Goal: Transaction & Acquisition: Purchase product/service

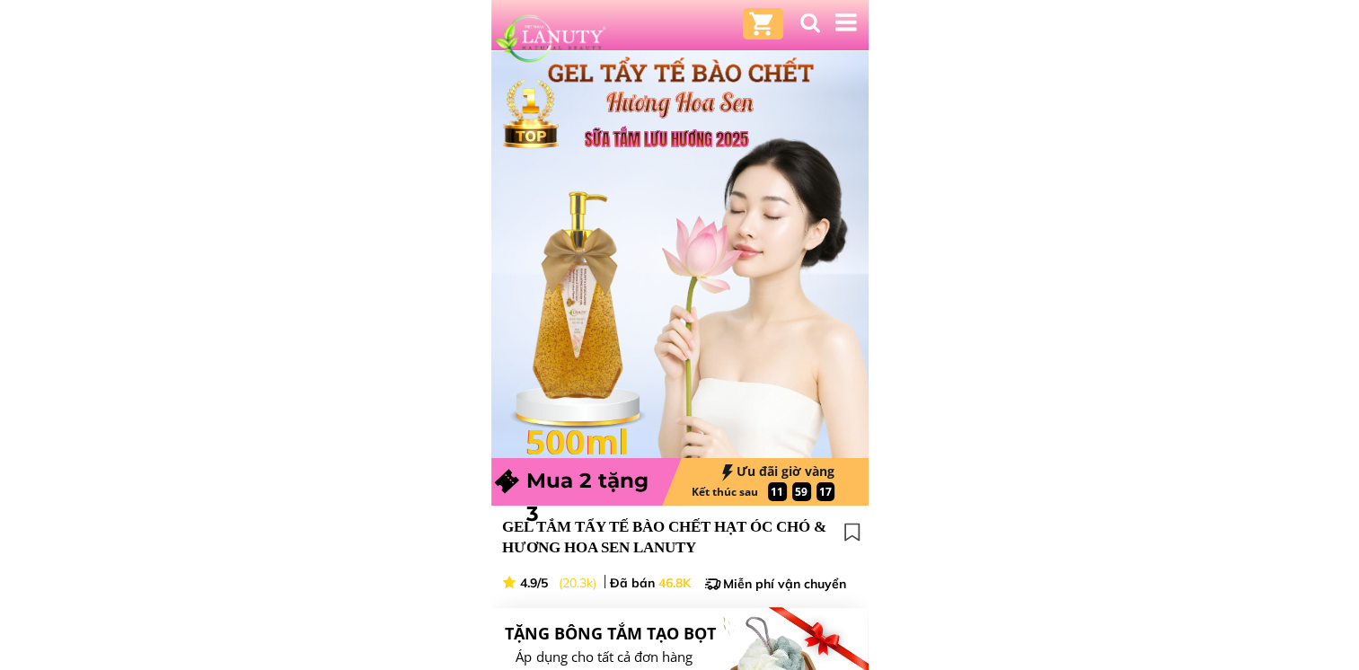
click at [593, 302] on div at bounding box center [579, 295] width 101 height 213
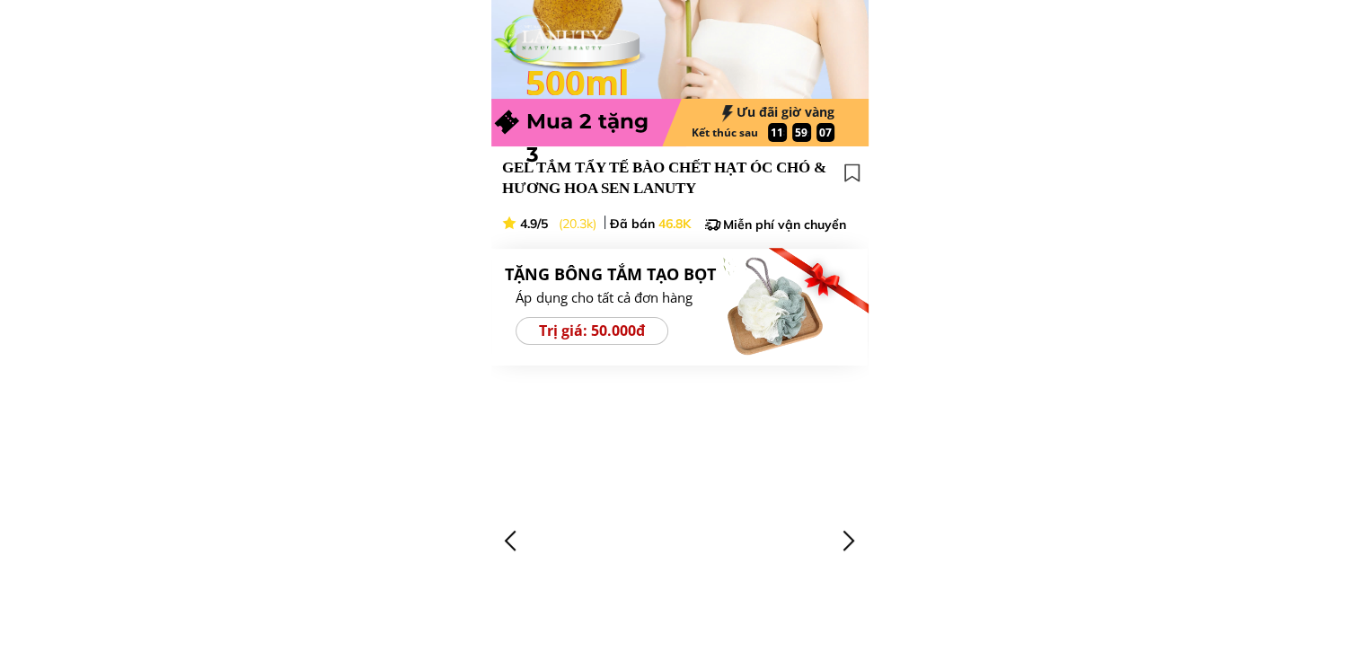
scroll to position [629, 0]
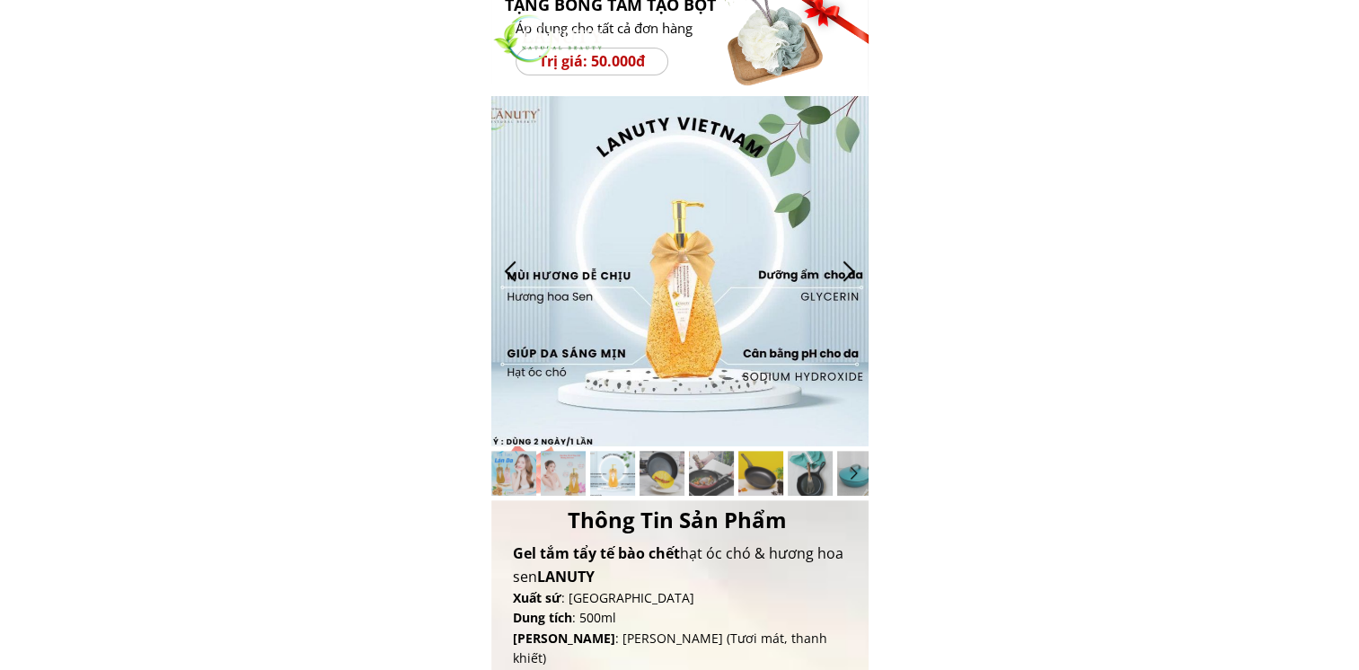
click at [506, 270] on div at bounding box center [511, 271] width 30 height 30
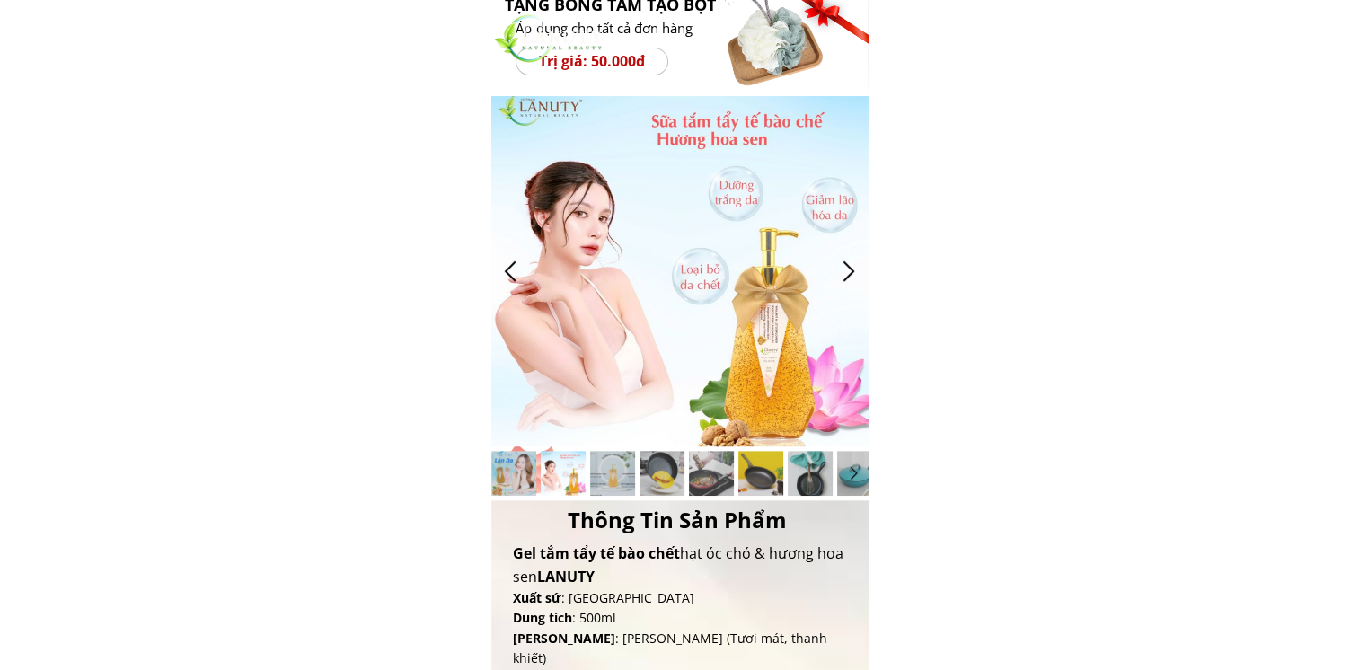
click at [506, 270] on div at bounding box center [511, 271] width 30 height 30
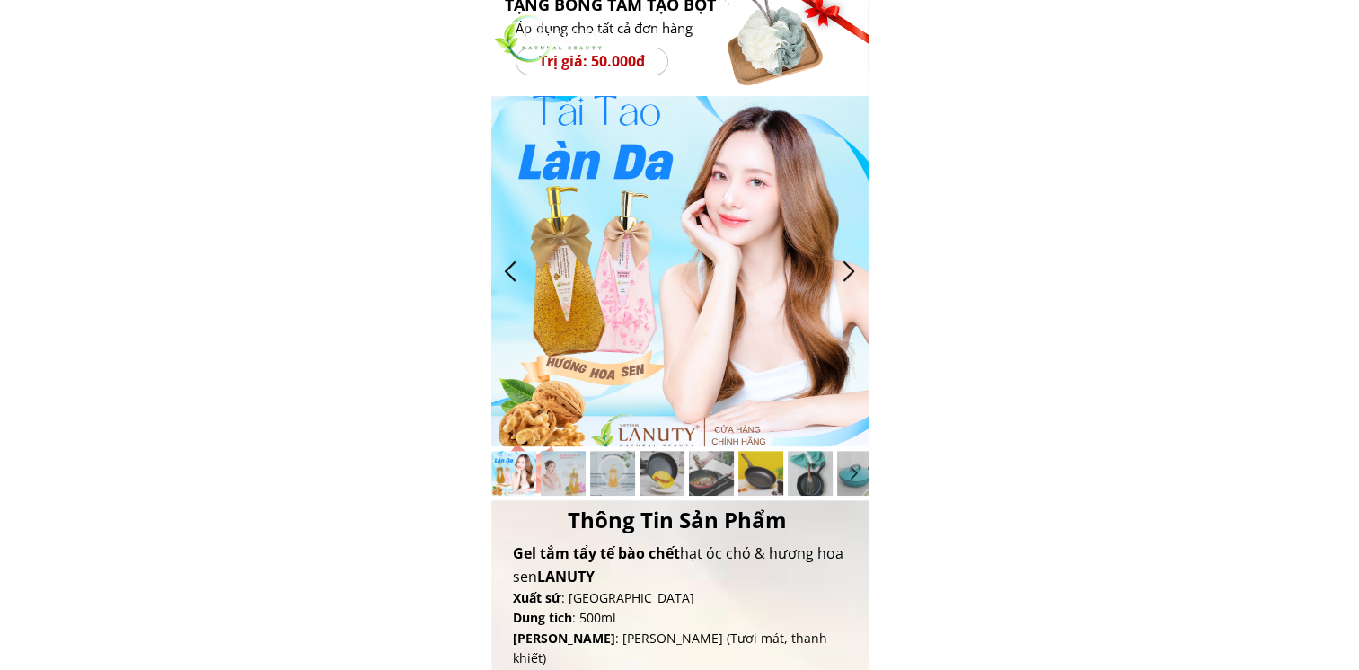
click at [506, 270] on div at bounding box center [511, 271] width 30 height 30
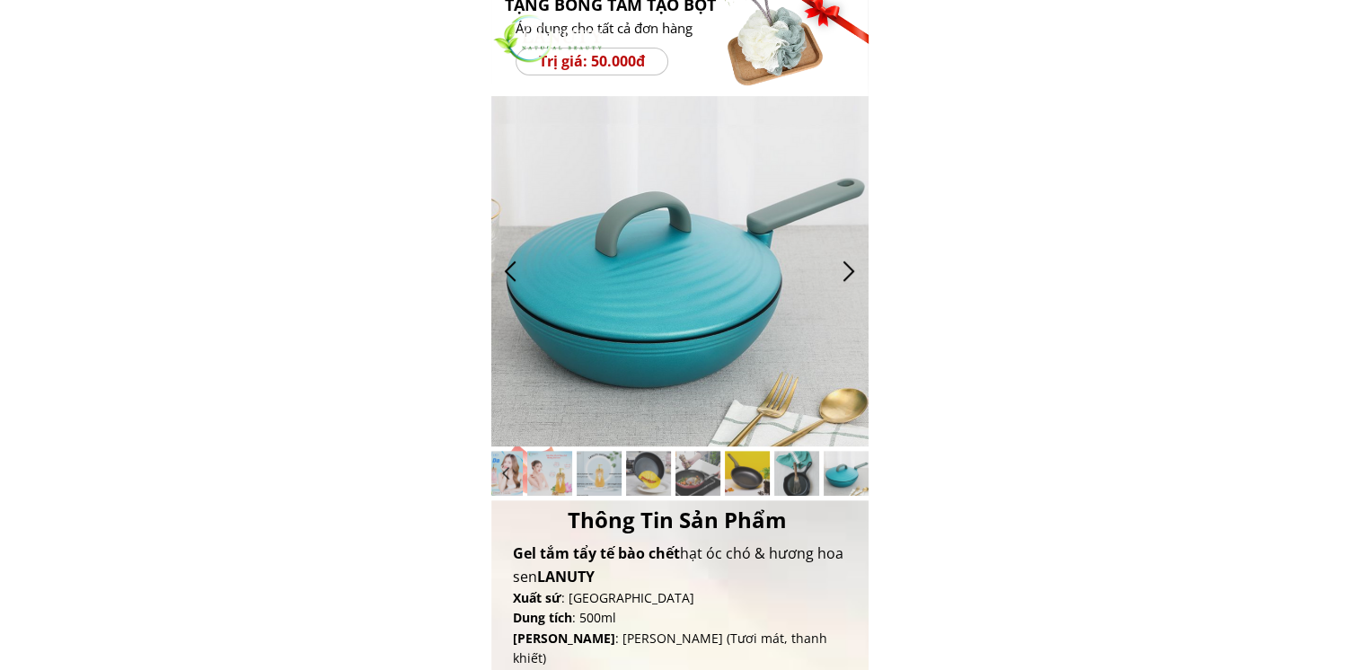
click at [857, 270] on div at bounding box center [849, 271] width 30 height 30
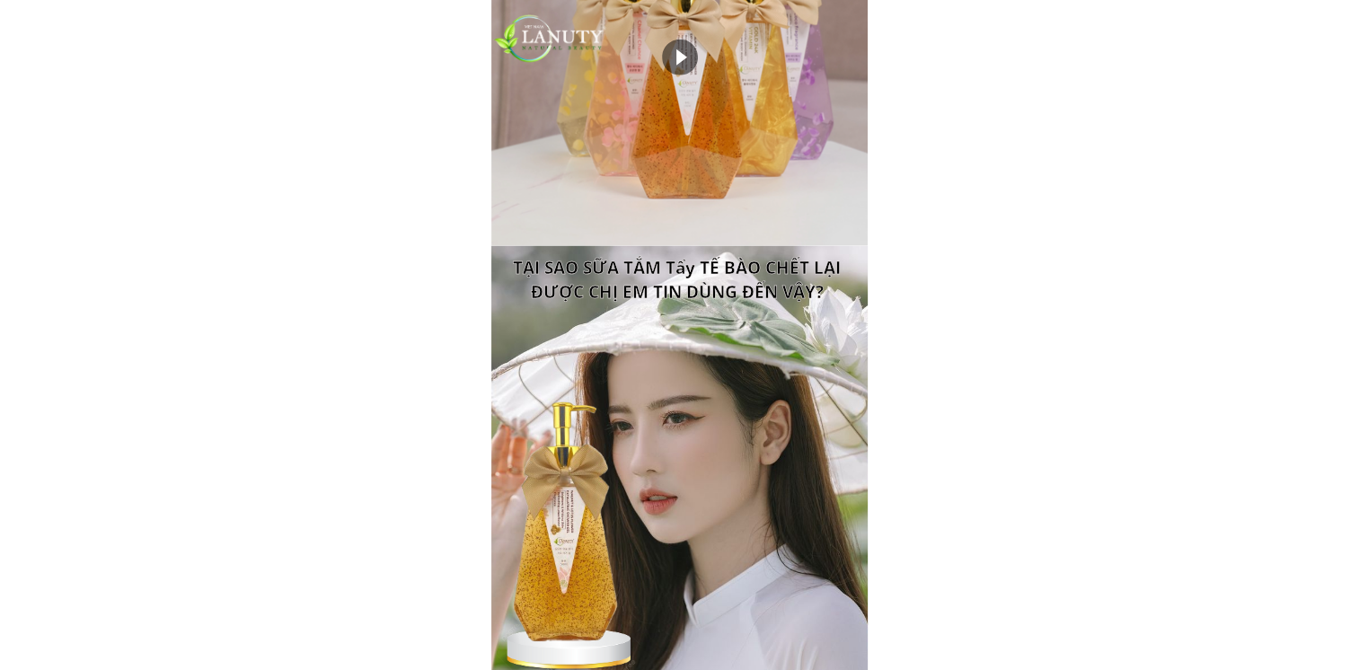
scroll to position [4849, 0]
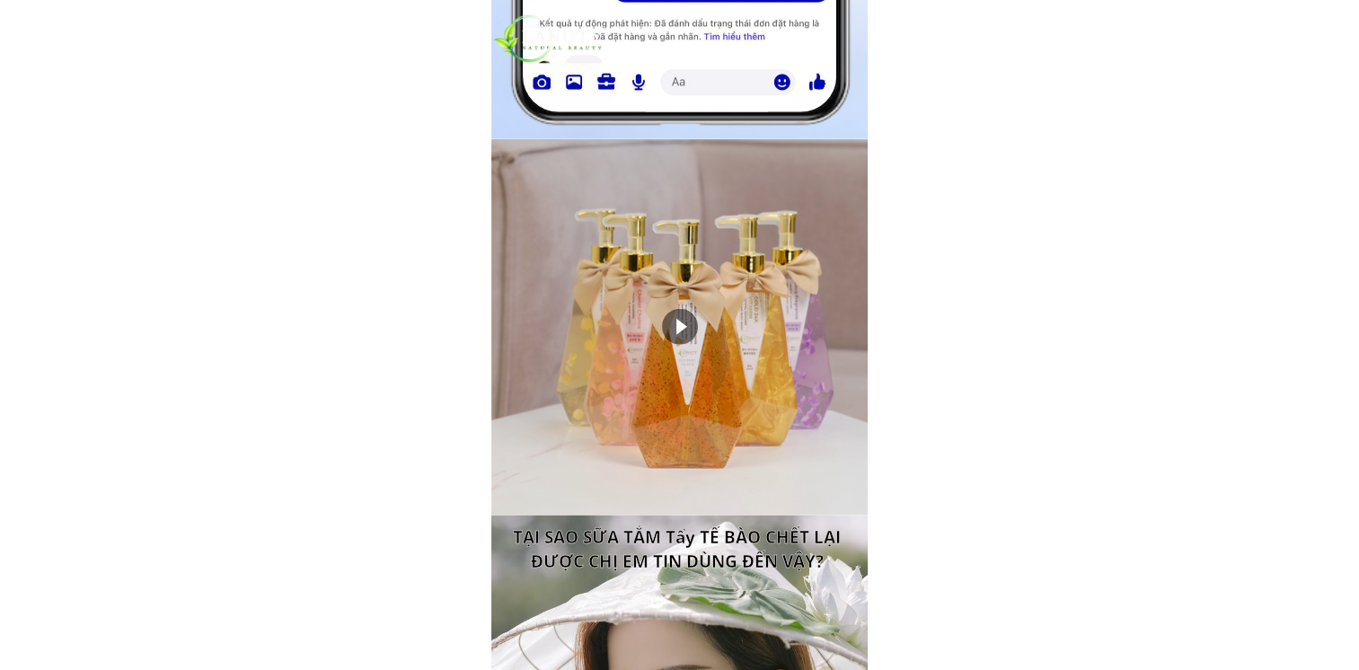
click at [695, 332] on div at bounding box center [680, 327] width 36 height 36
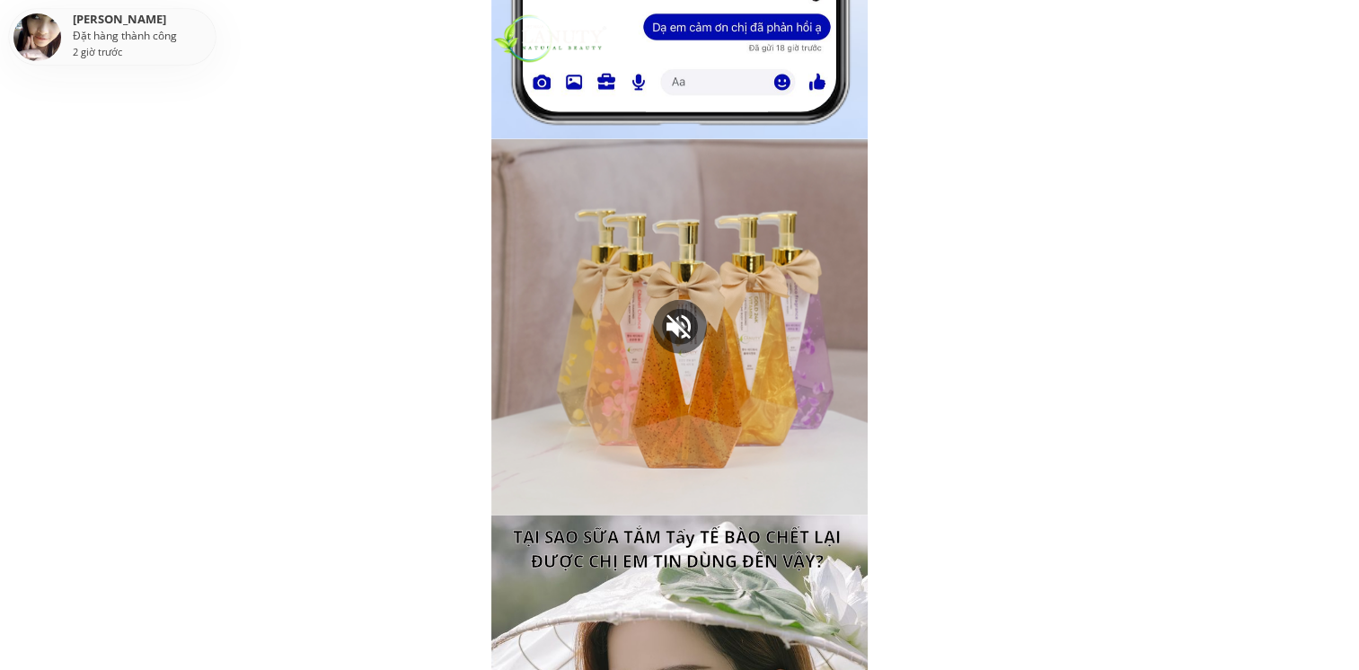
click at [526, 502] on div at bounding box center [679, 327] width 376 height 376
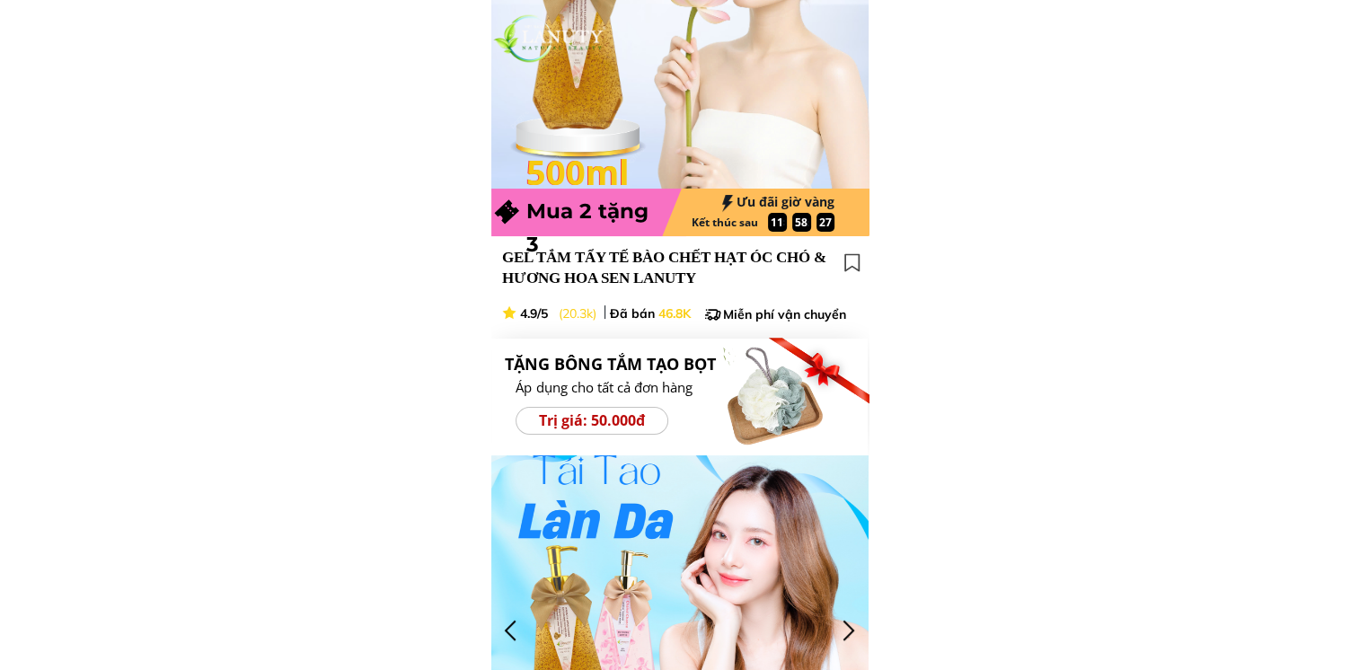
scroll to position [449, 0]
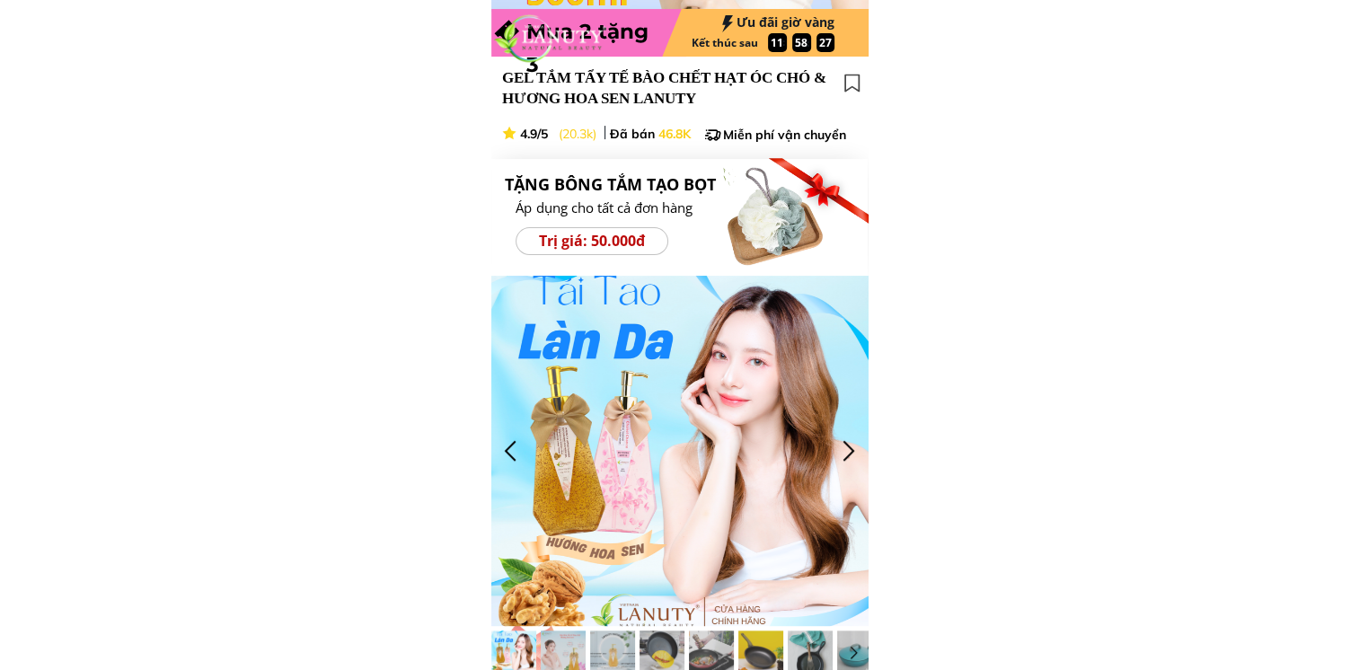
click at [819, 451] on div at bounding box center [679, 451] width 377 height 350
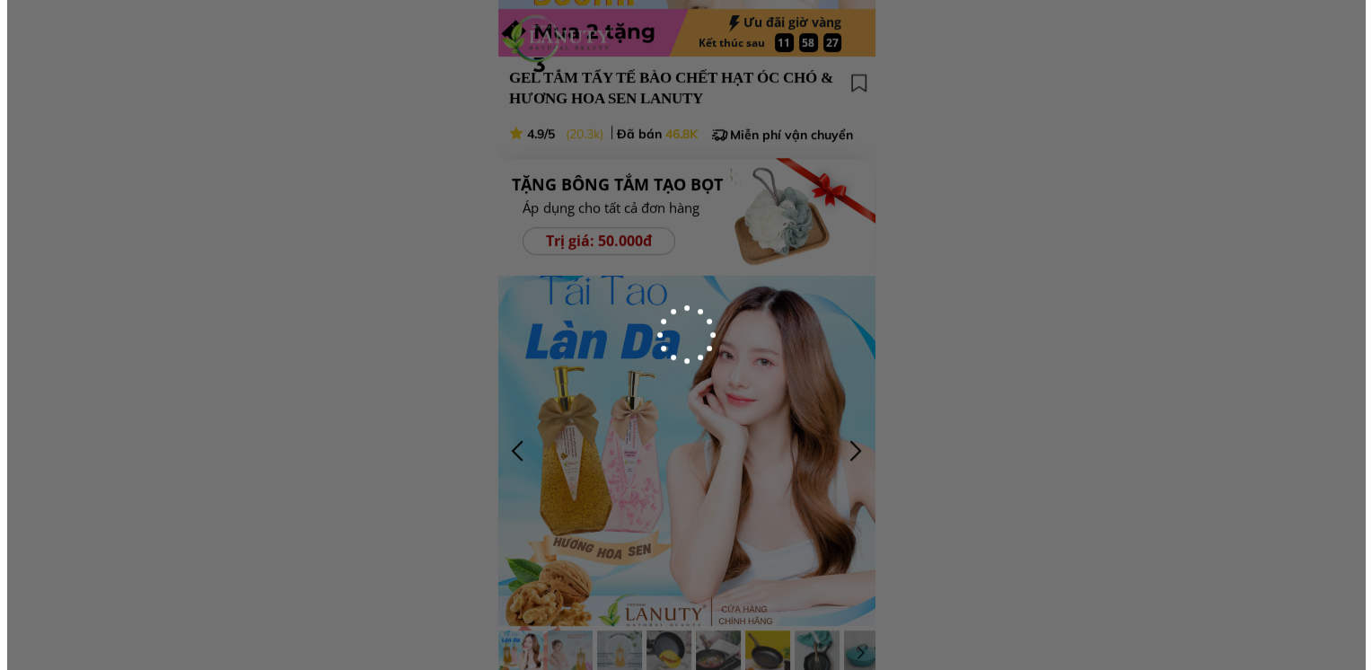
scroll to position [0, 0]
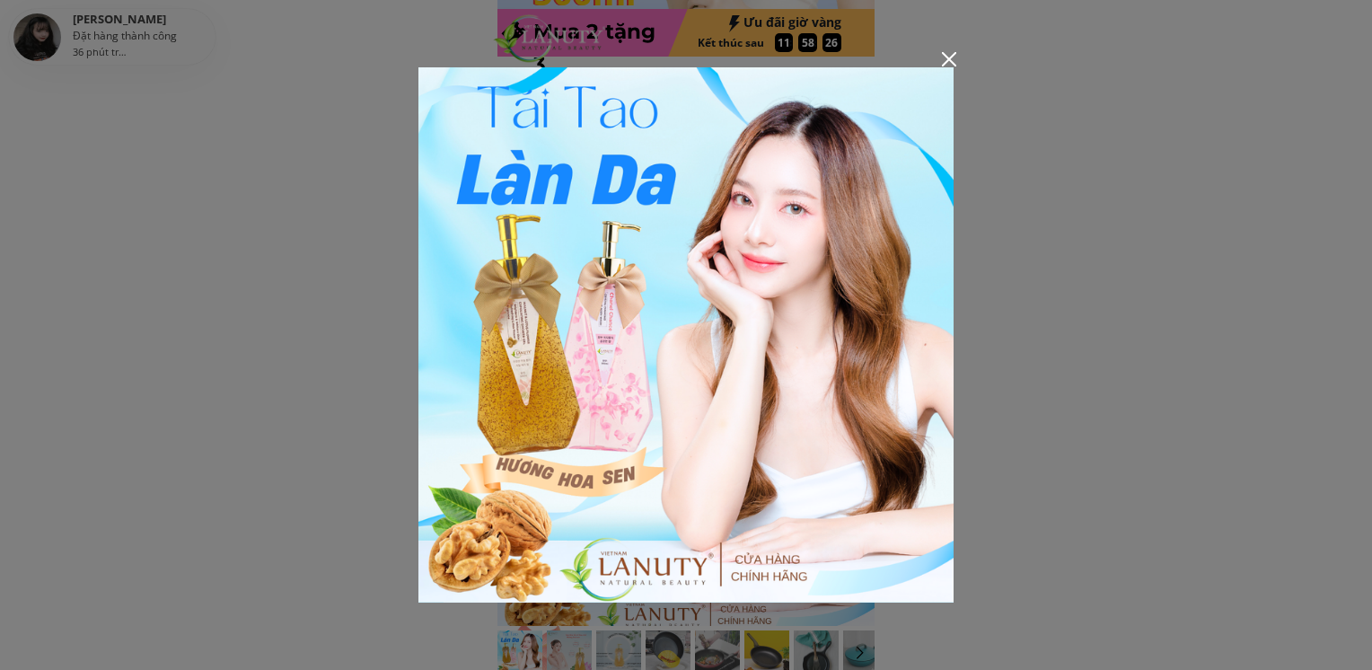
click at [1157, 446] on div at bounding box center [686, 335] width 1372 height 670
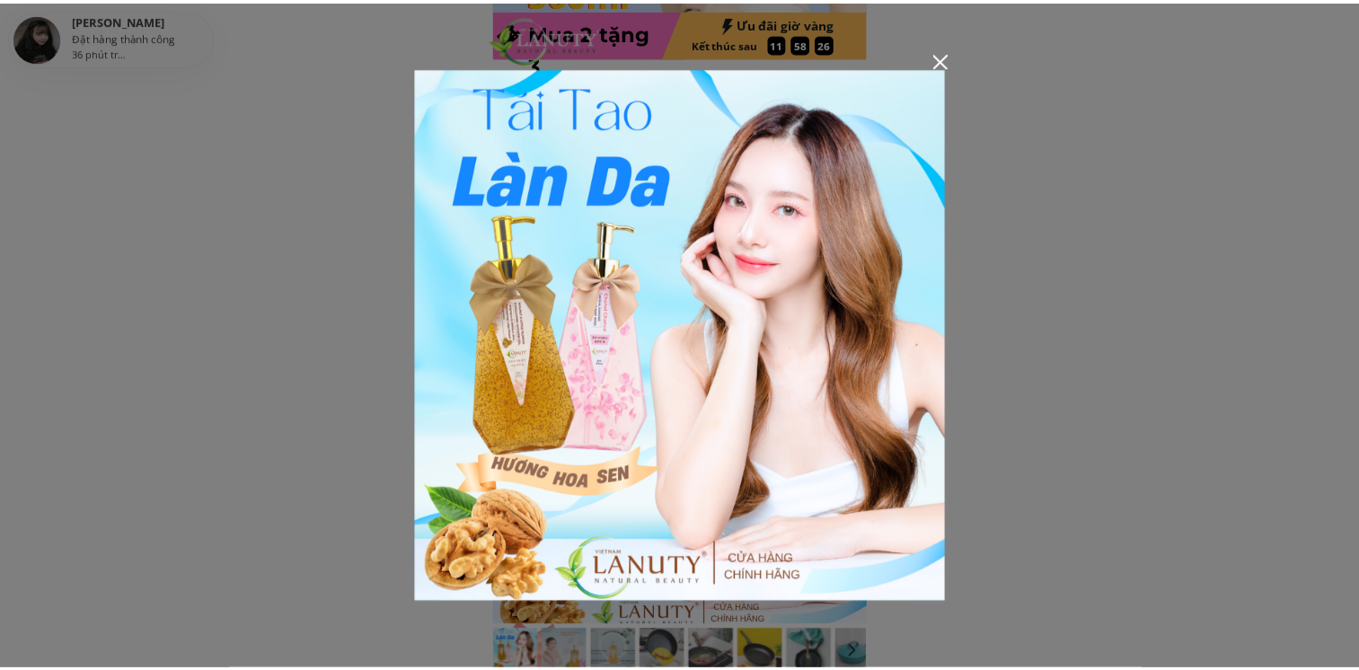
scroll to position [449, 0]
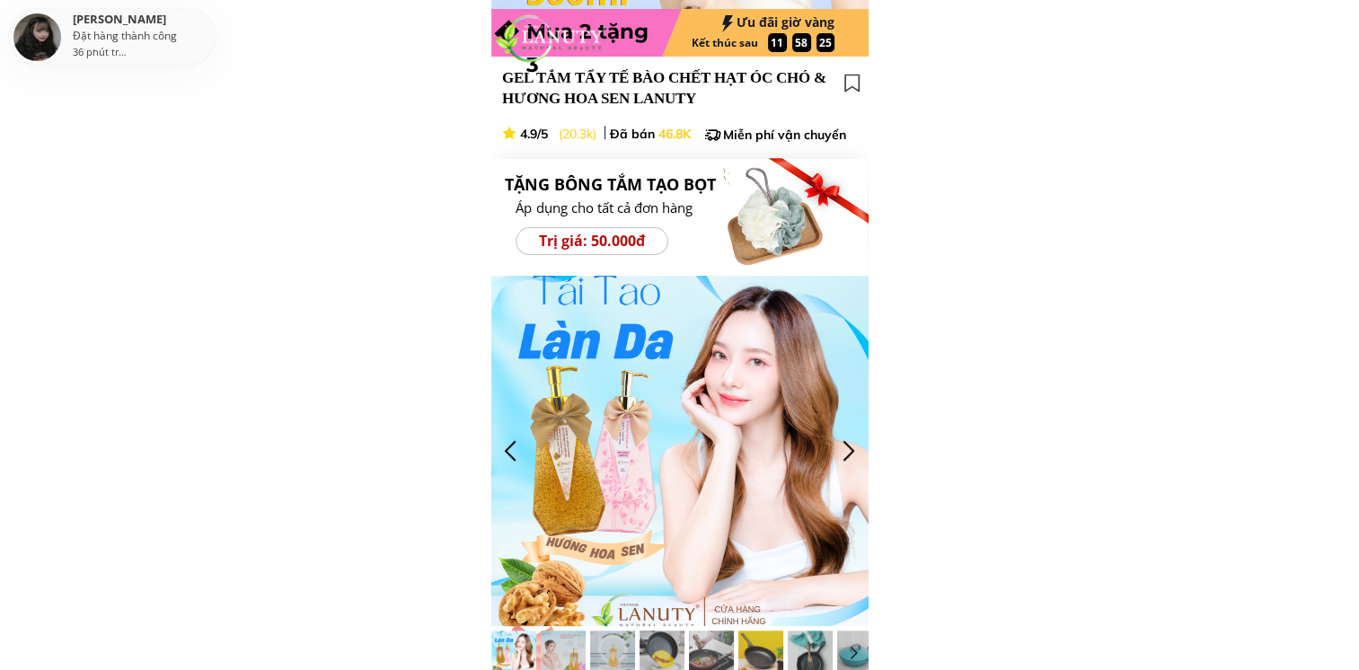
click at [841, 453] on div at bounding box center [849, 451] width 30 height 30
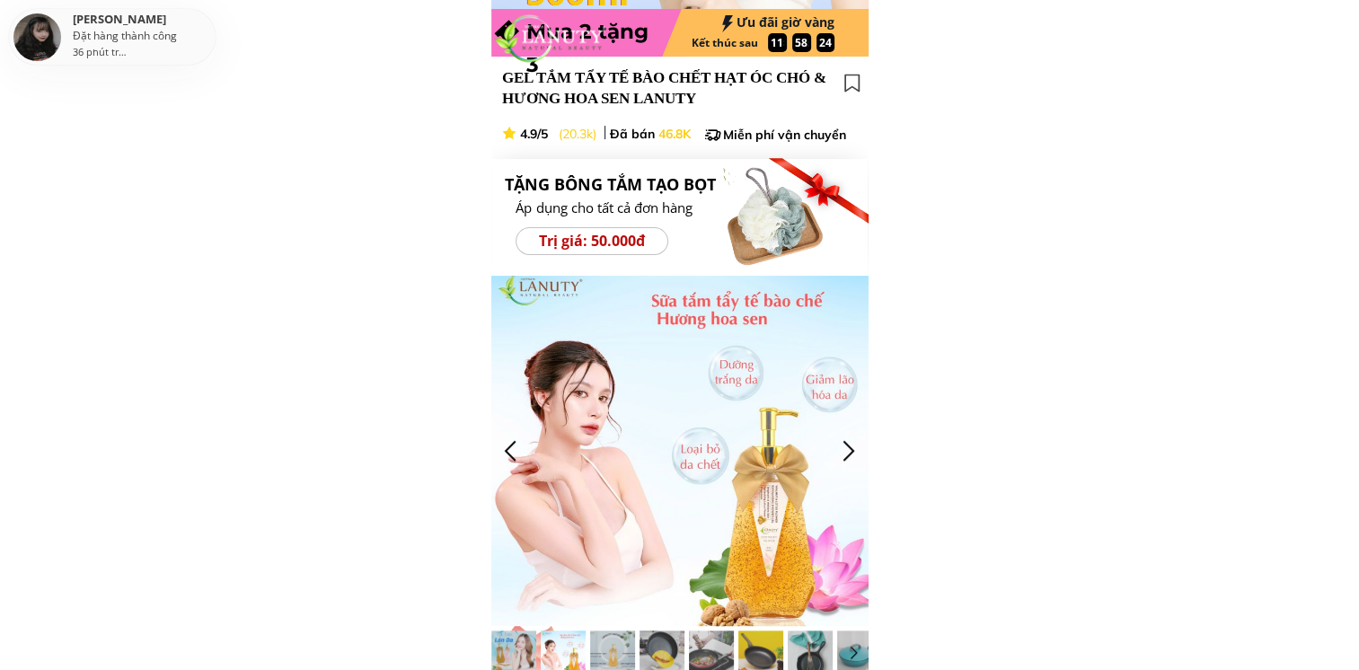
click at [841, 453] on div at bounding box center [849, 451] width 30 height 30
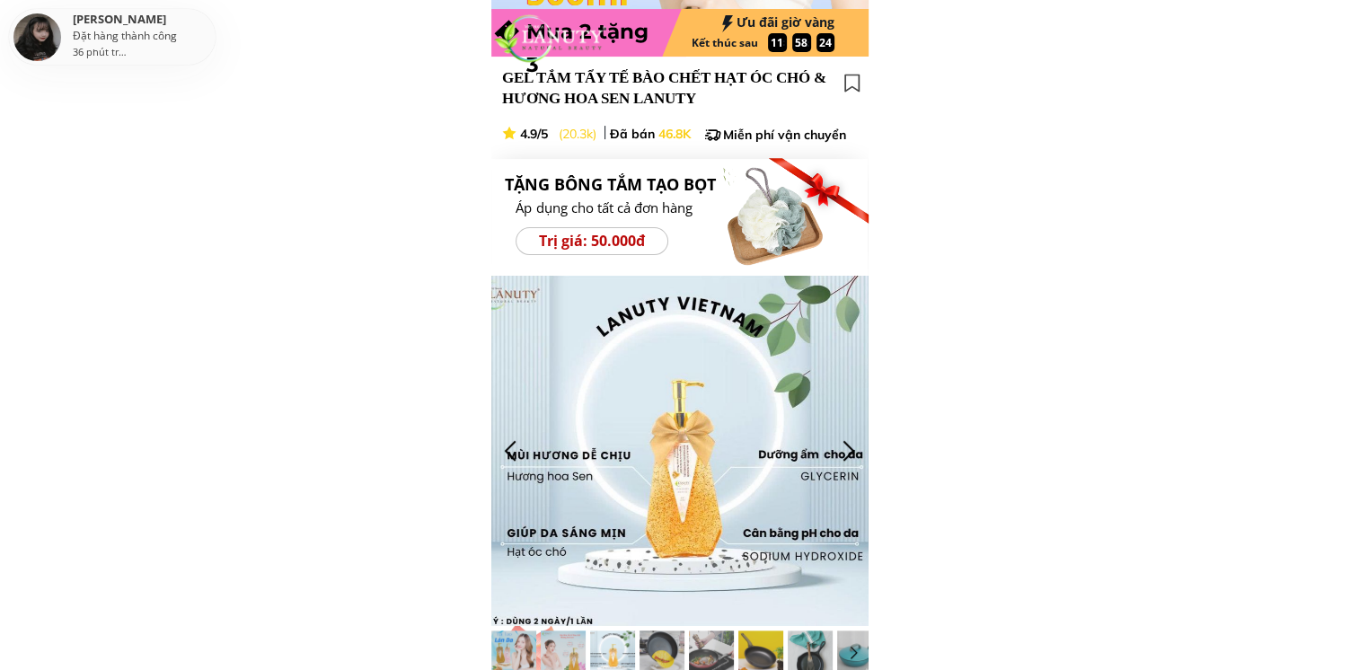
click at [841, 453] on div at bounding box center [849, 451] width 30 height 30
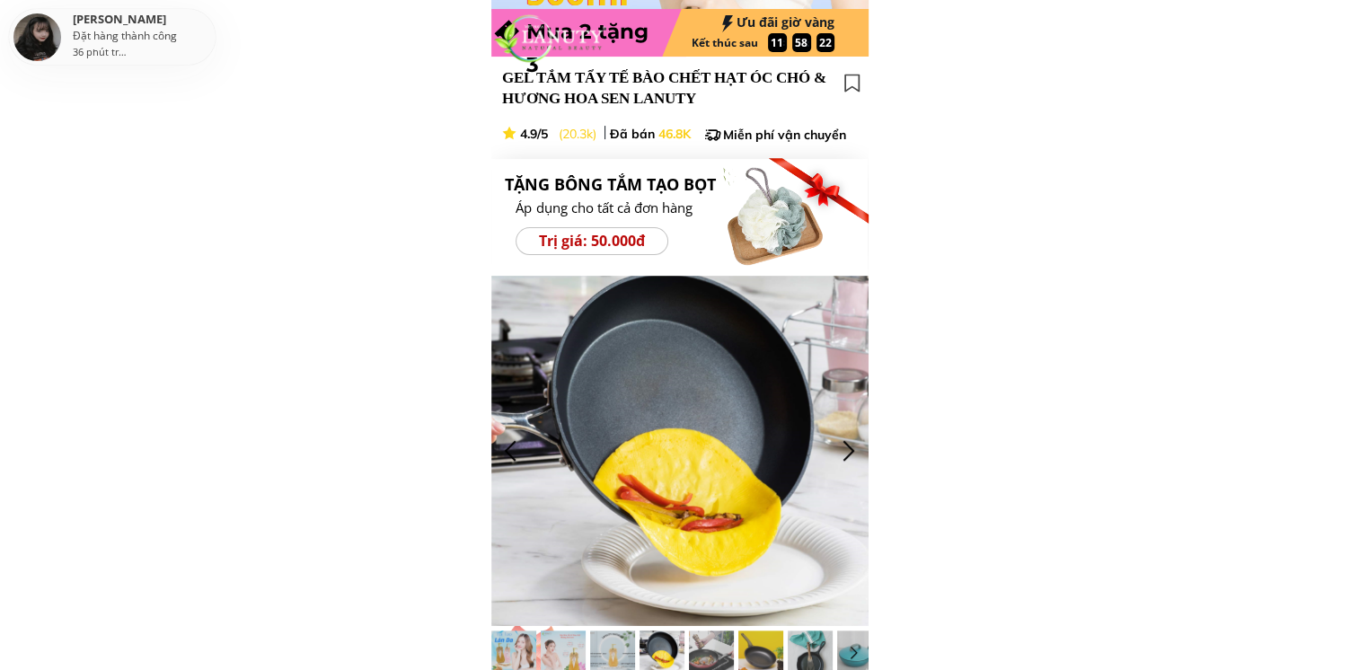
click at [514, 453] on div at bounding box center [511, 451] width 30 height 30
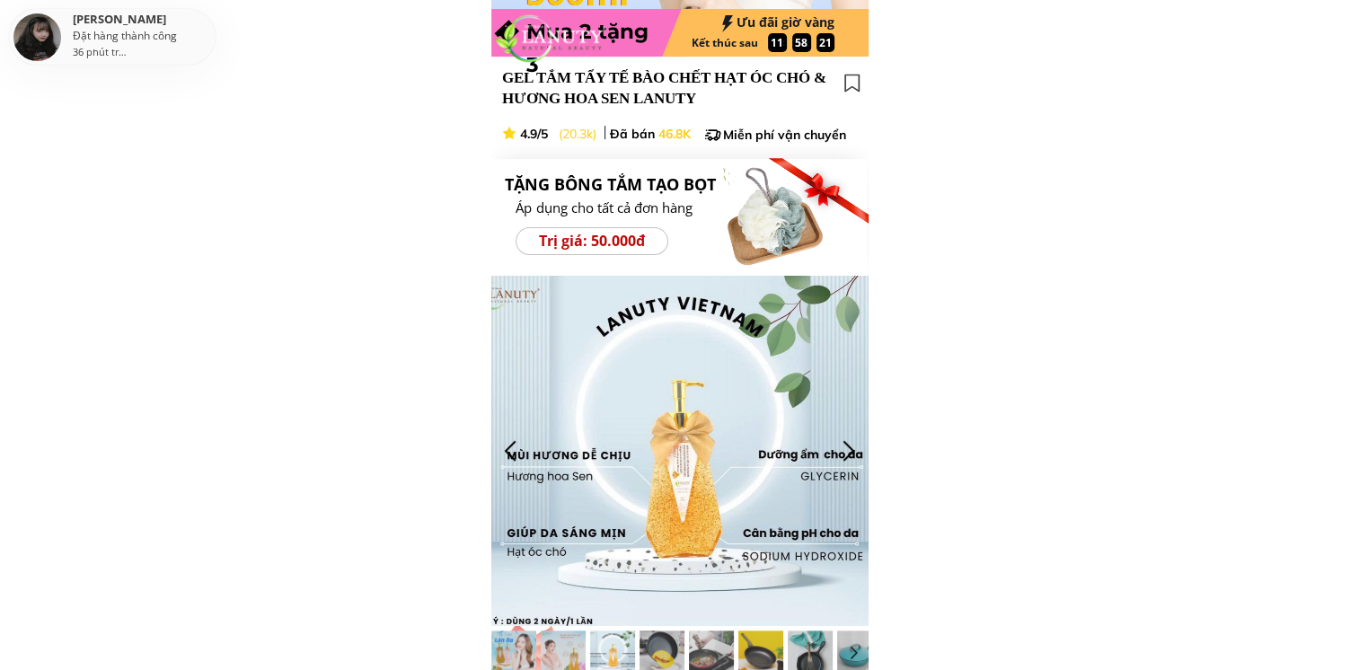
click at [851, 451] on div at bounding box center [849, 451] width 30 height 30
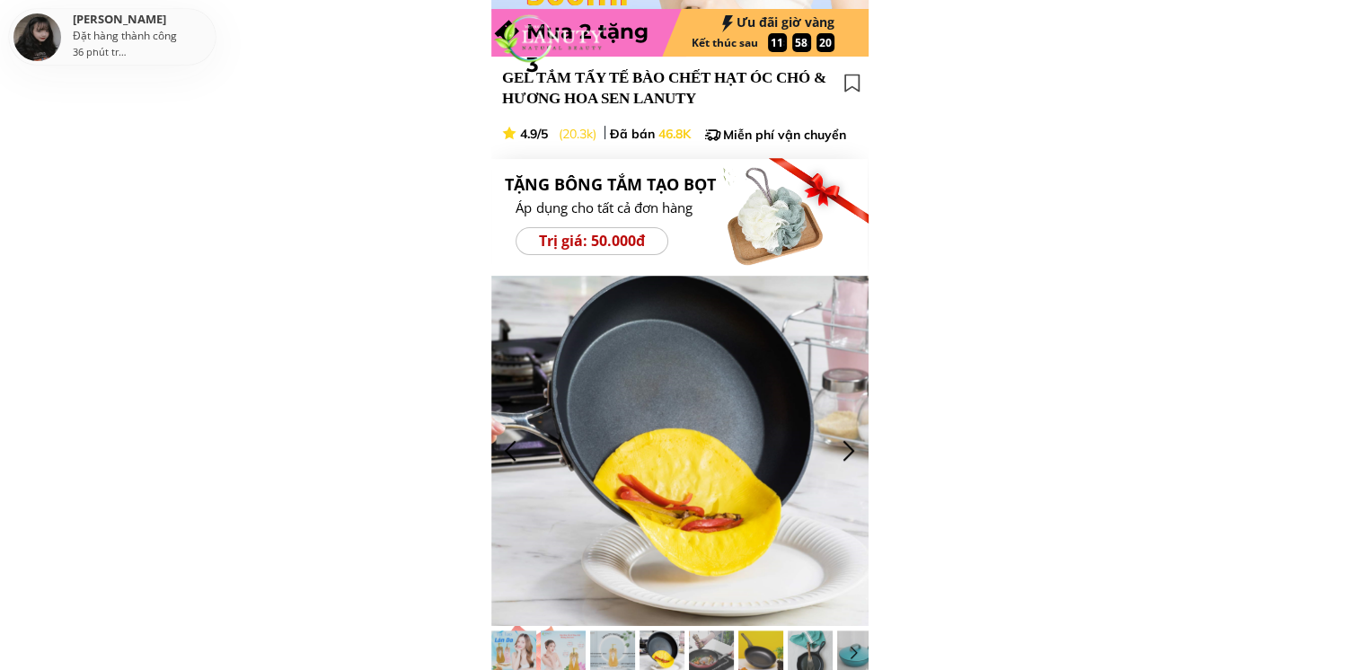
click at [851, 451] on div at bounding box center [849, 451] width 30 height 30
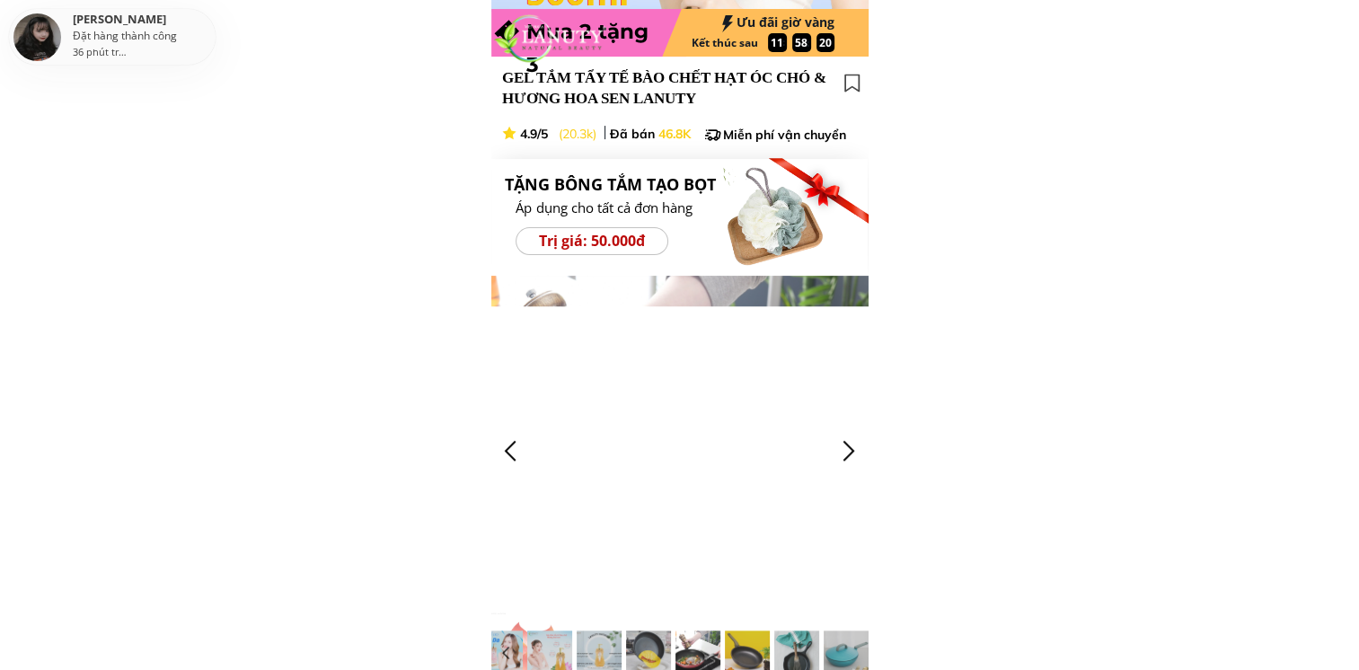
click at [851, 451] on div at bounding box center [849, 451] width 30 height 30
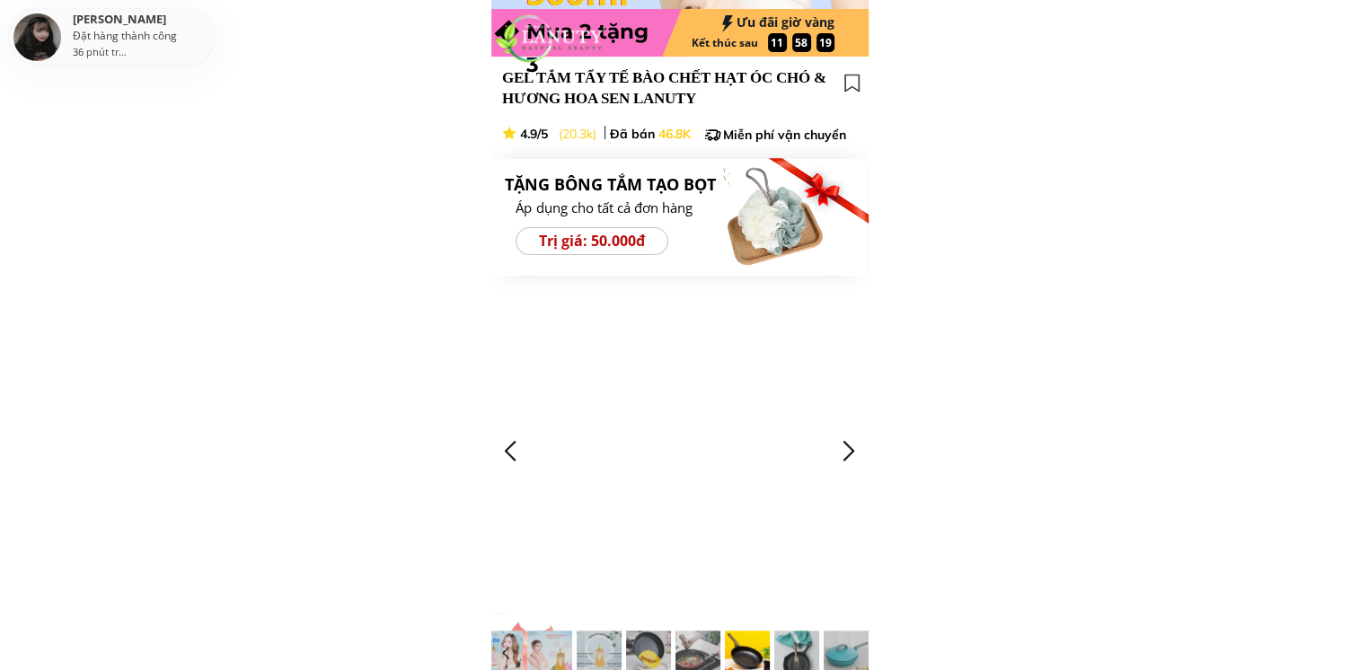
click at [851, 451] on div at bounding box center [849, 451] width 30 height 30
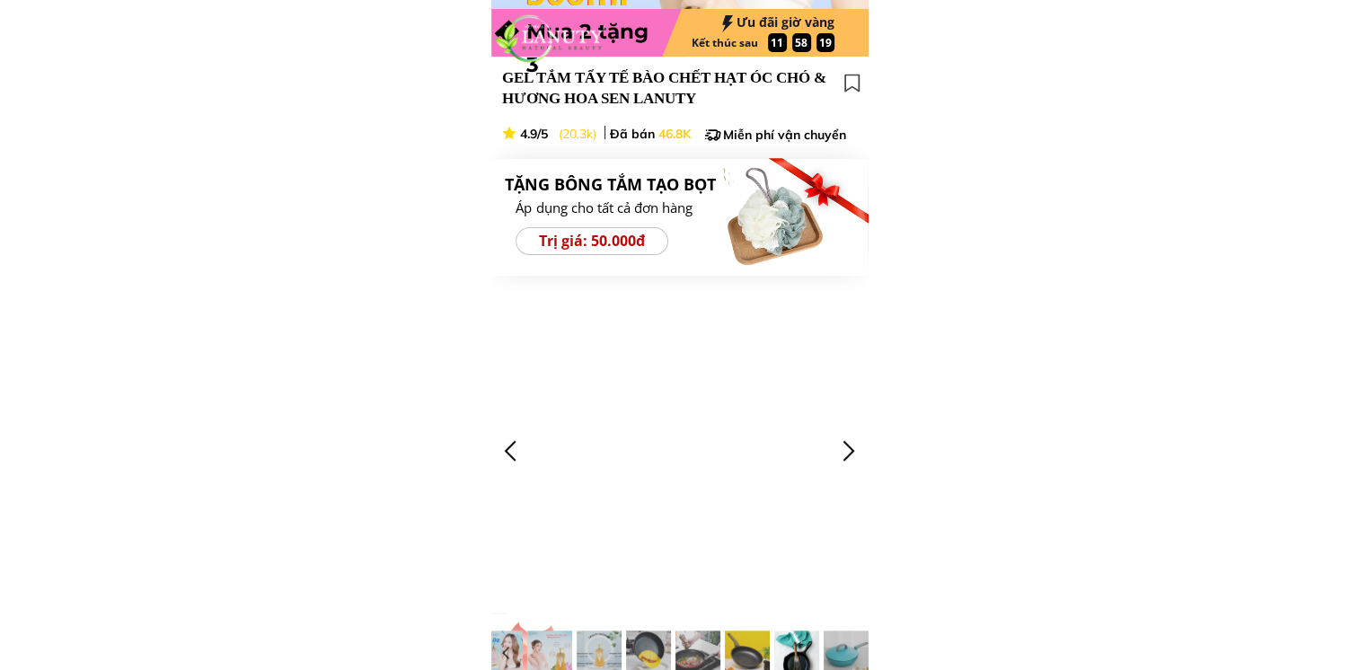
click at [851, 451] on div at bounding box center [849, 451] width 30 height 30
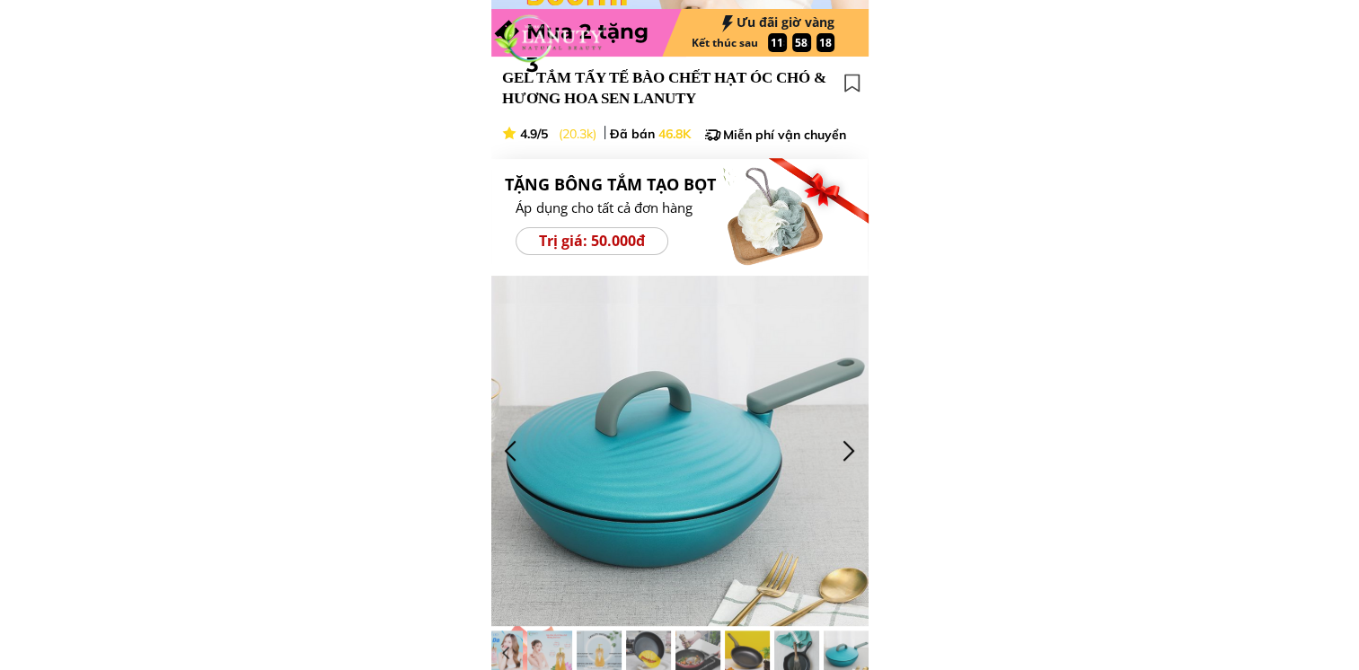
click at [851, 451] on div at bounding box center [849, 451] width 30 height 30
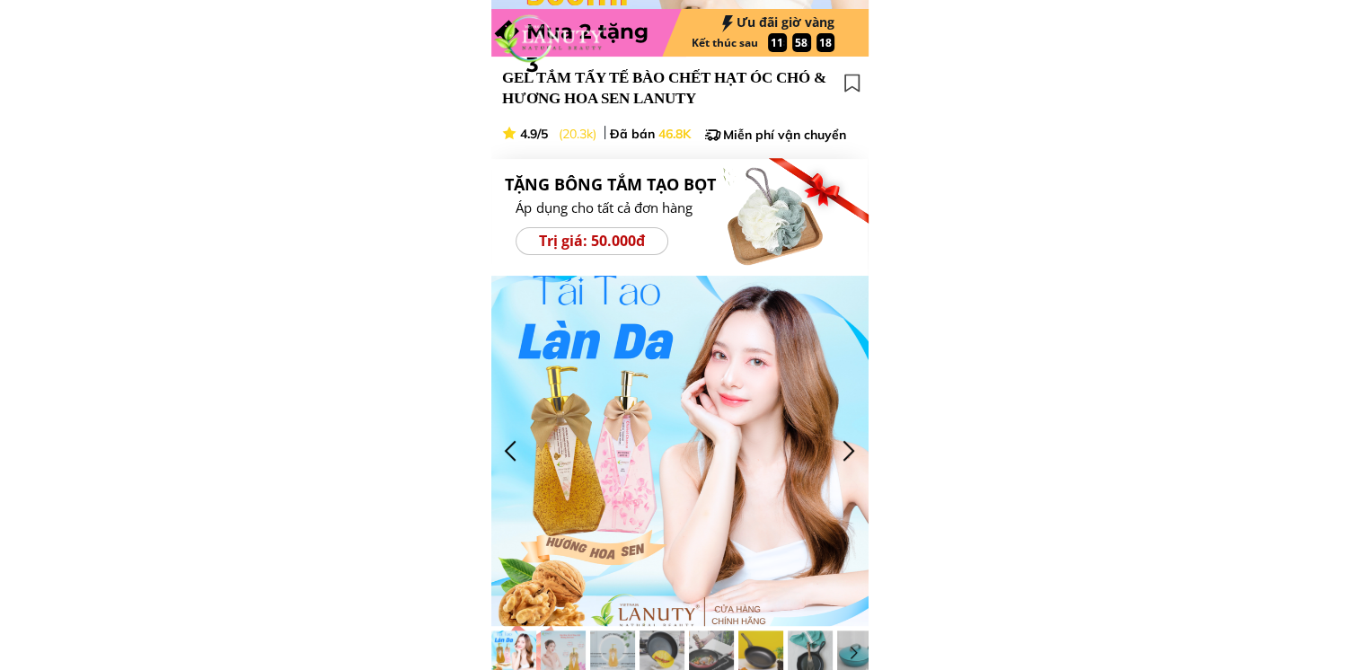
click at [851, 451] on div at bounding box center [849, 451] width 30 height 30
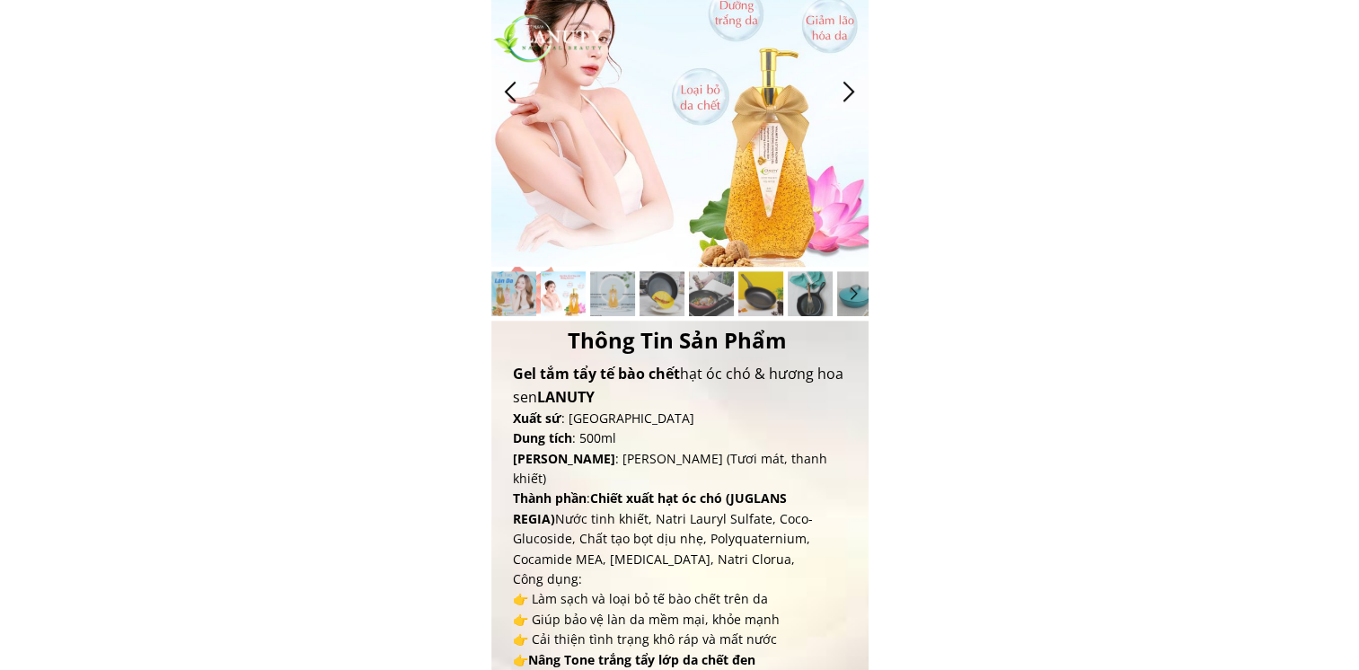
scroll to position [898, 0]
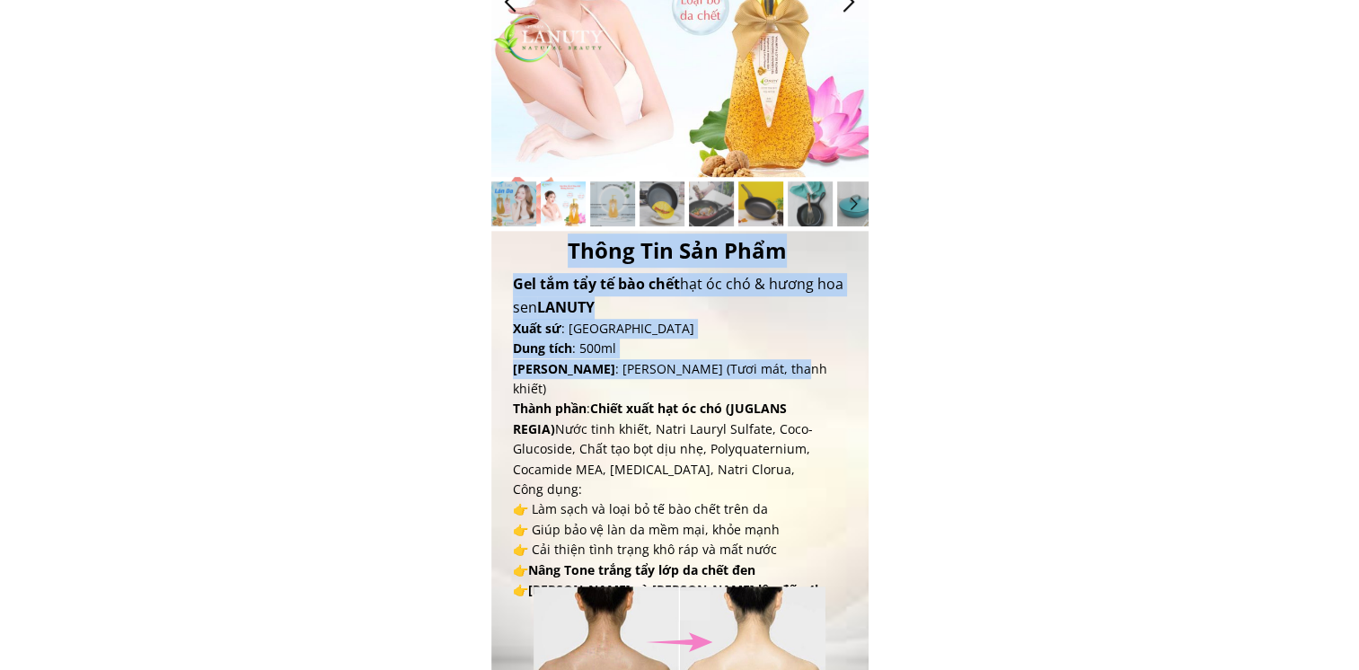
drag, startPoint x: 740, startPoint y: 367, endPoint x: 862, endPoint y: 615, distance: 276.3
click at [862, 615] on div "Thông Tin Sản Phẩm Gel tắm tẩy tế bào chết hạt óc chó & hương hoa sen LANUTY Xu…" at bounding box center [679, 337] width 377 height 1020
drag, startPoint x: 862, startPoint y: 615, endPoint x: 1074, endPoint y: 427, distance: 283.7
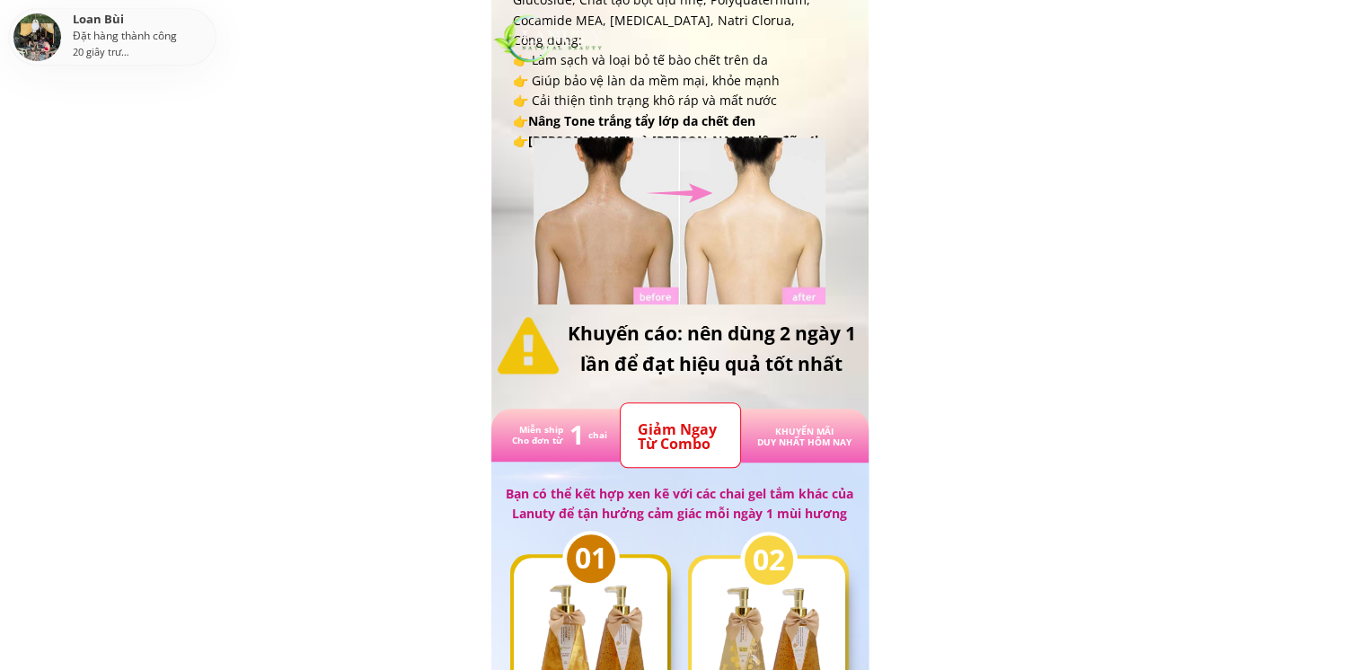
scroll to position [1527, 0]
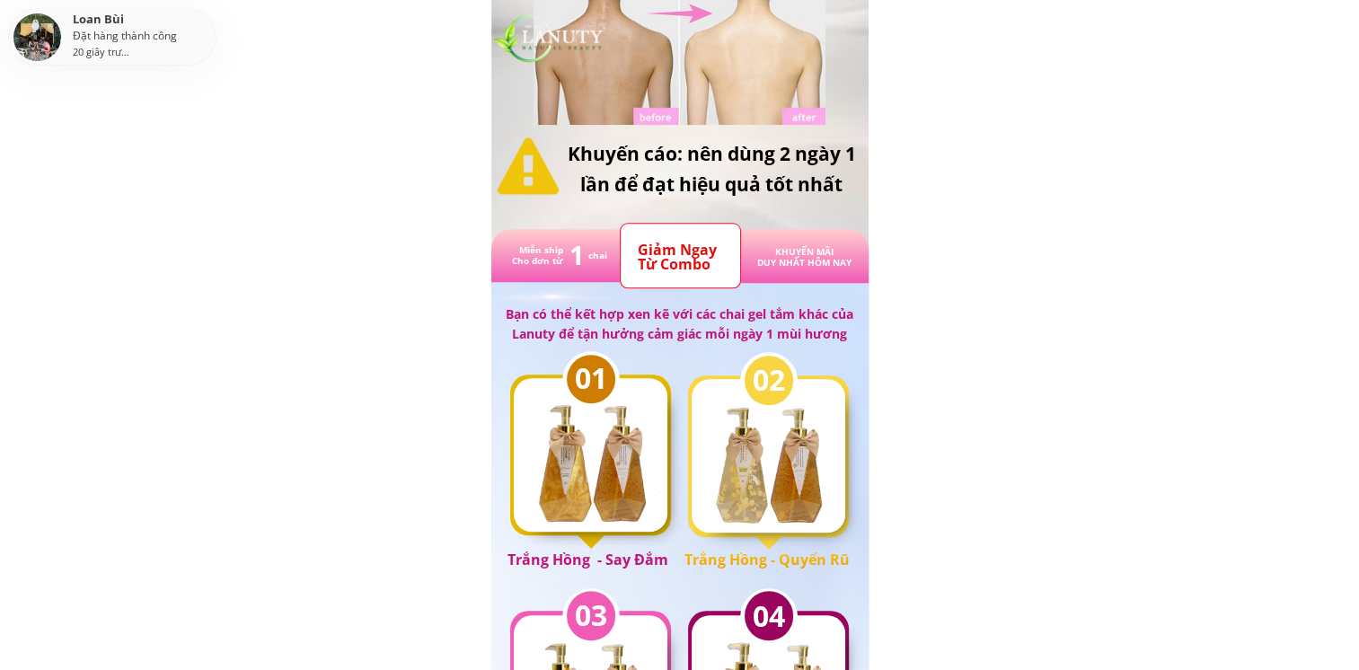
click at [751, 368] on h1 "02" at bounding box center [769, 379] width 40 height 46
drag, startPoint x: 751, startPoint y: 368, endPoint x: 955, endPoint y: 284, distance: 221.5
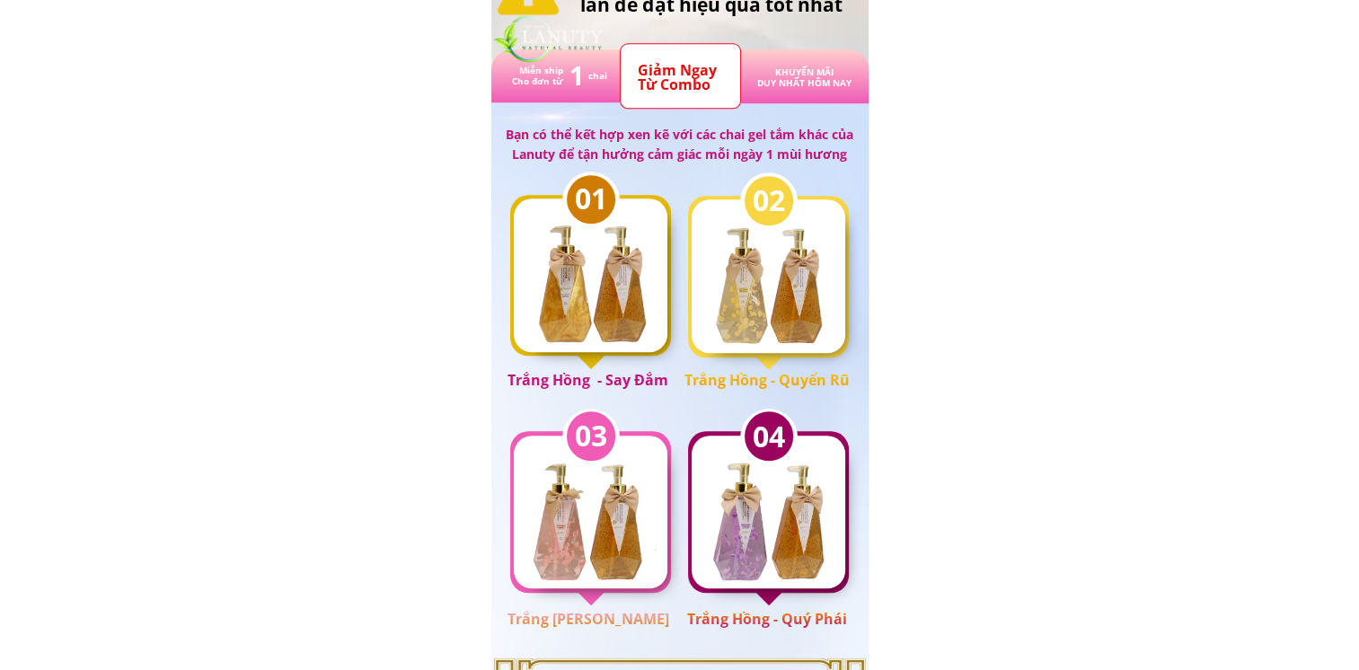
click at [656, 65] on h3 "Giảm Ngay Từ Combo" at bounding box center [680, 77] width 85 height 29
drag, startPoint x: 656, startPoint y: 65, endPoint x: 1113, endPoint y: 194, distance: 475.0
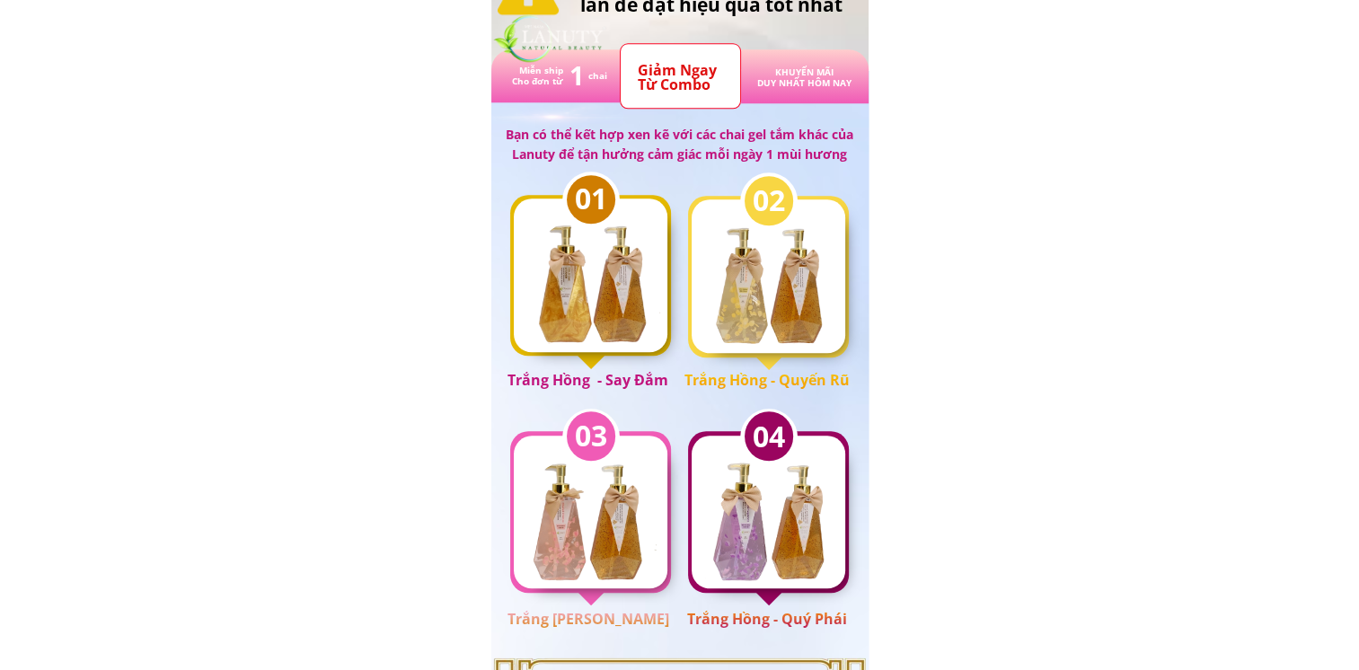
scroll to position [2065, 0]
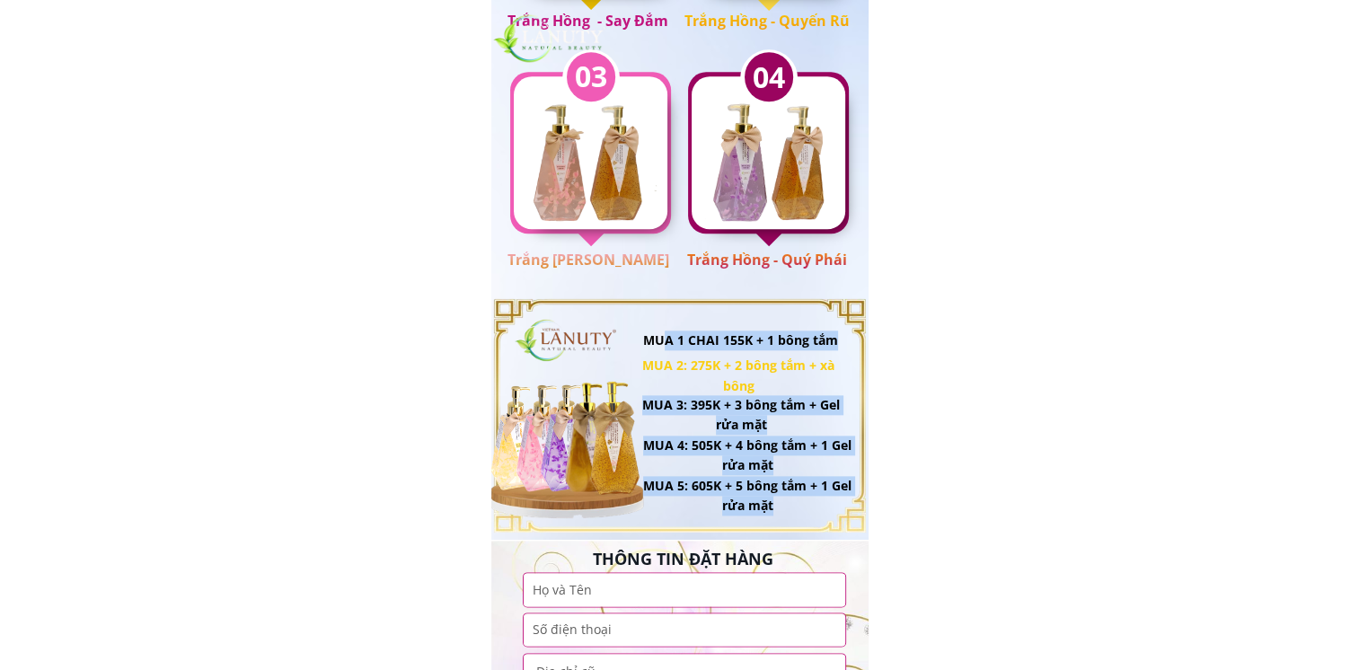
drag, startPoint x: 661, startPoint y: 337, endPoint x: 827, endPoint y: 512, distance: 241.4
click at [827, 512] on div "MUA 2: 275K + 2 bông tắm + xà bông MUA 1 CHAI 155K + 1 bông tắm MUA 3: 395K + 3…" at bounding box center [676, 416] width 394 height 244
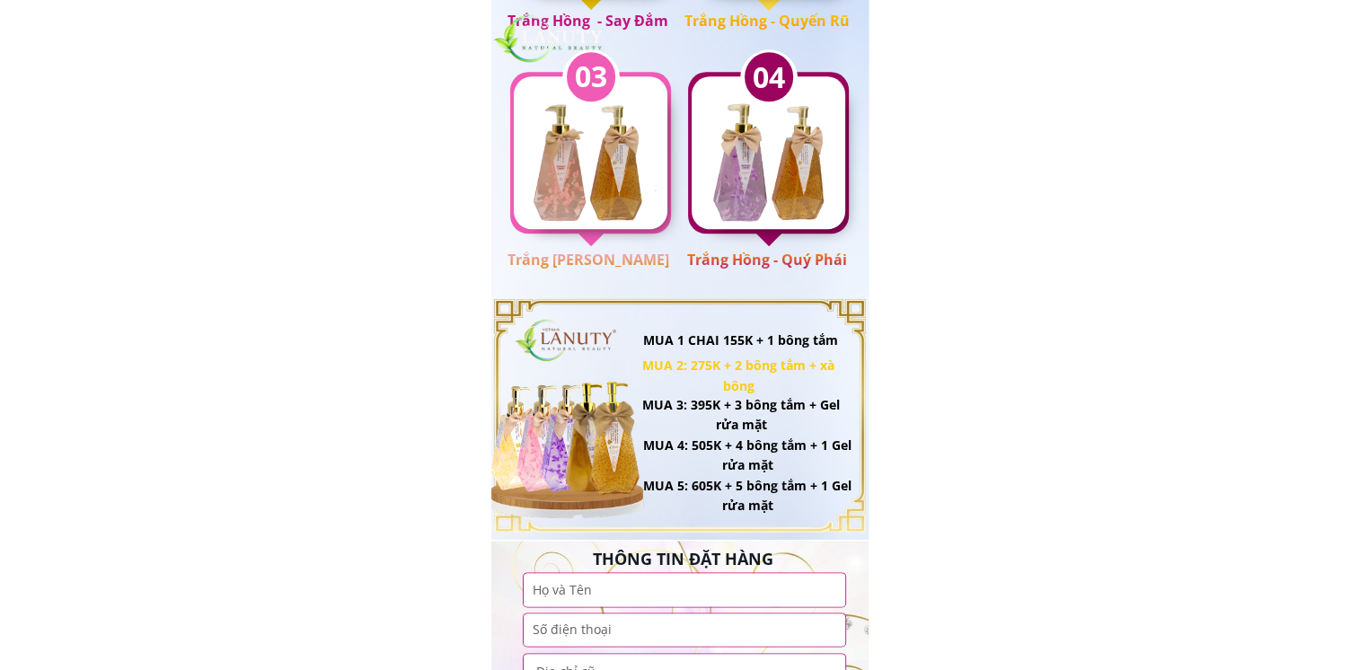
drag, startPoint x: 827, startPoint y: 512, endPoint x: 1006, endPoint y: 417, distance: 202.5
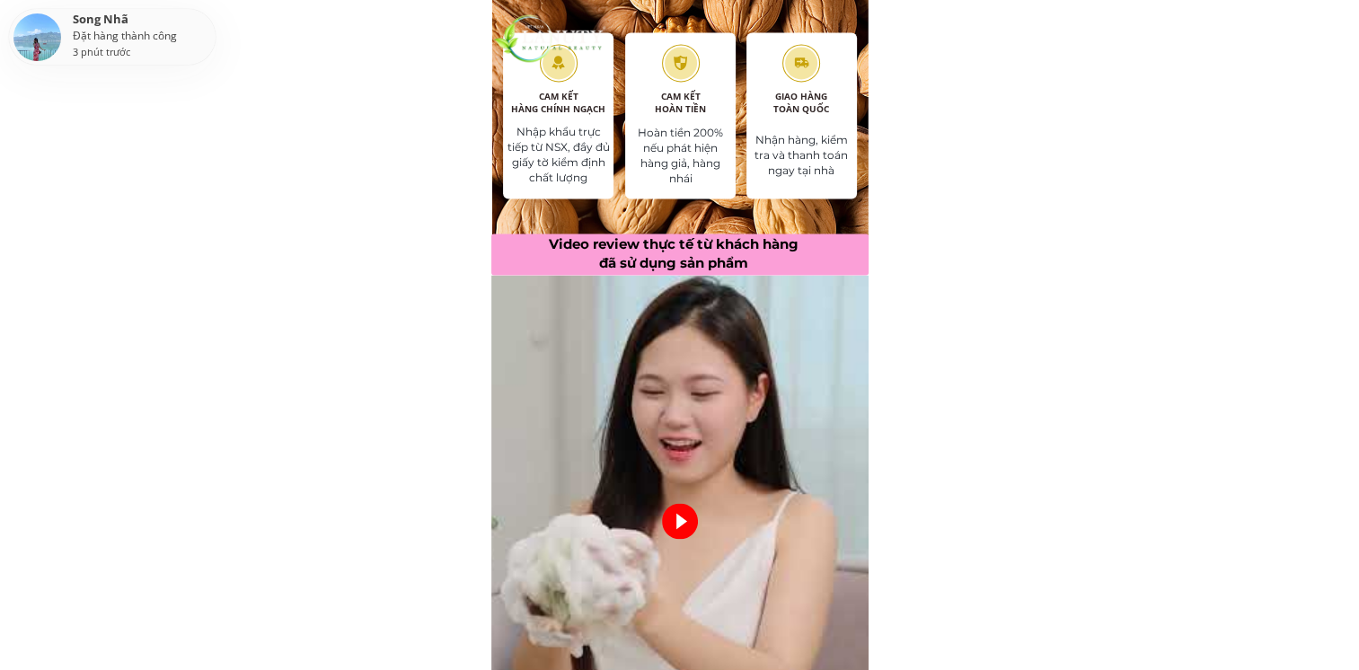
scroll to position [3323, 0]
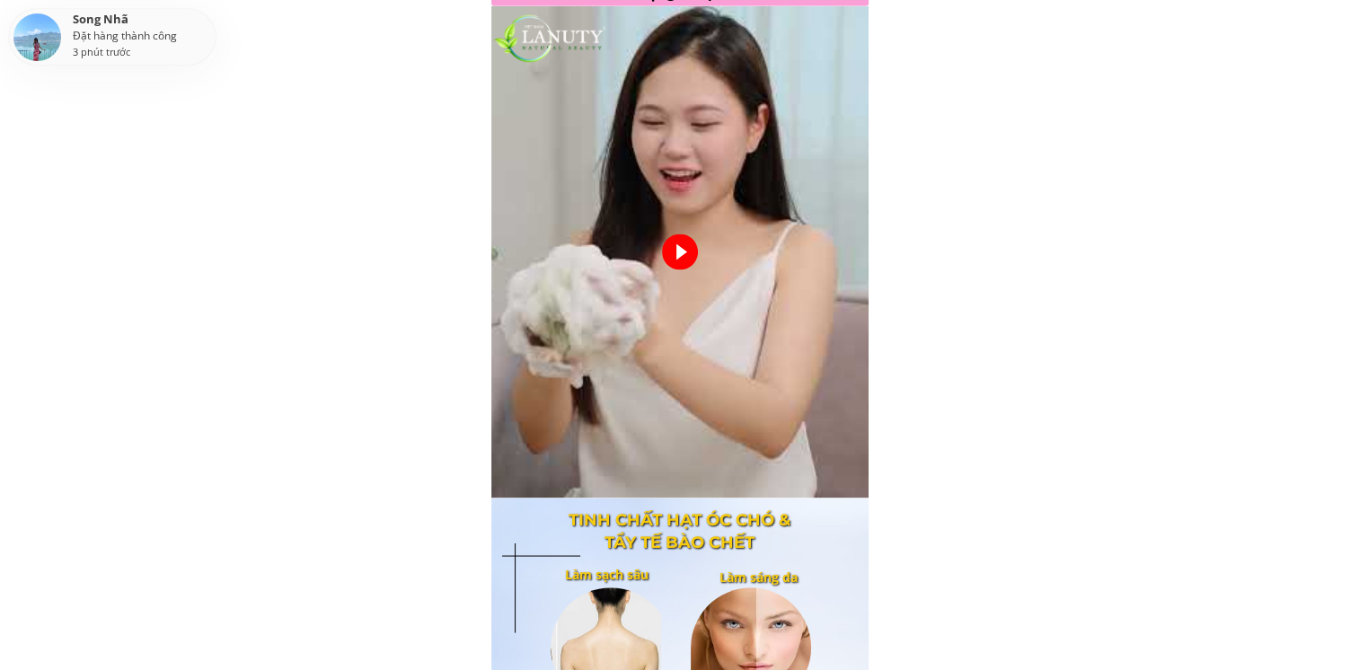
click at [670, 252] on div at bounding box center [680, 251] width 36 height 36
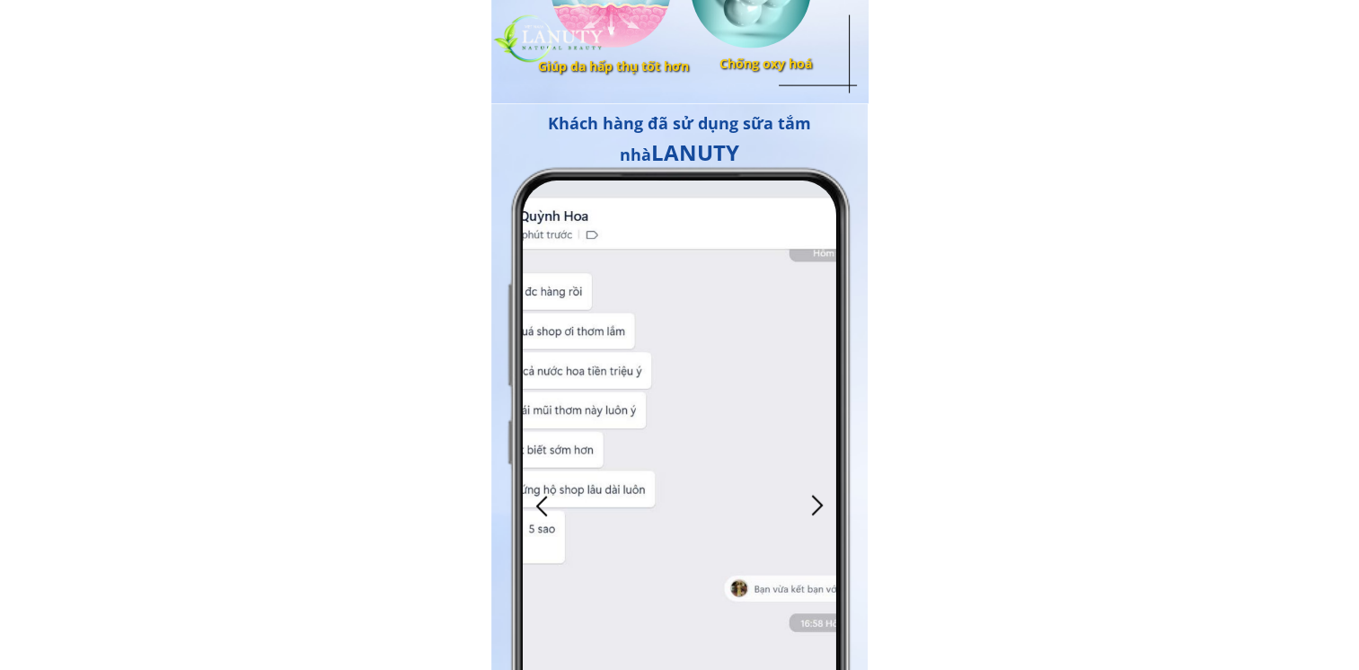
scroll to position [4310, 0]
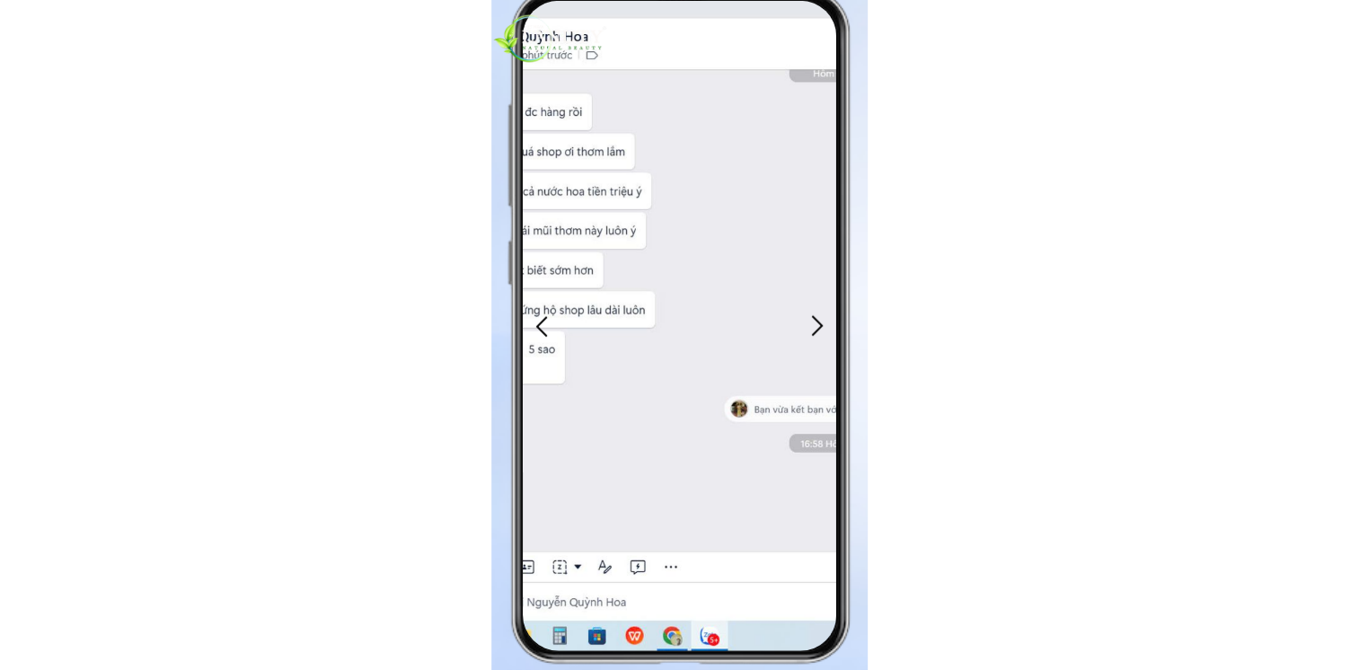
click at [823, 323] on div at bounding box center [817, 327] width 30 height 30
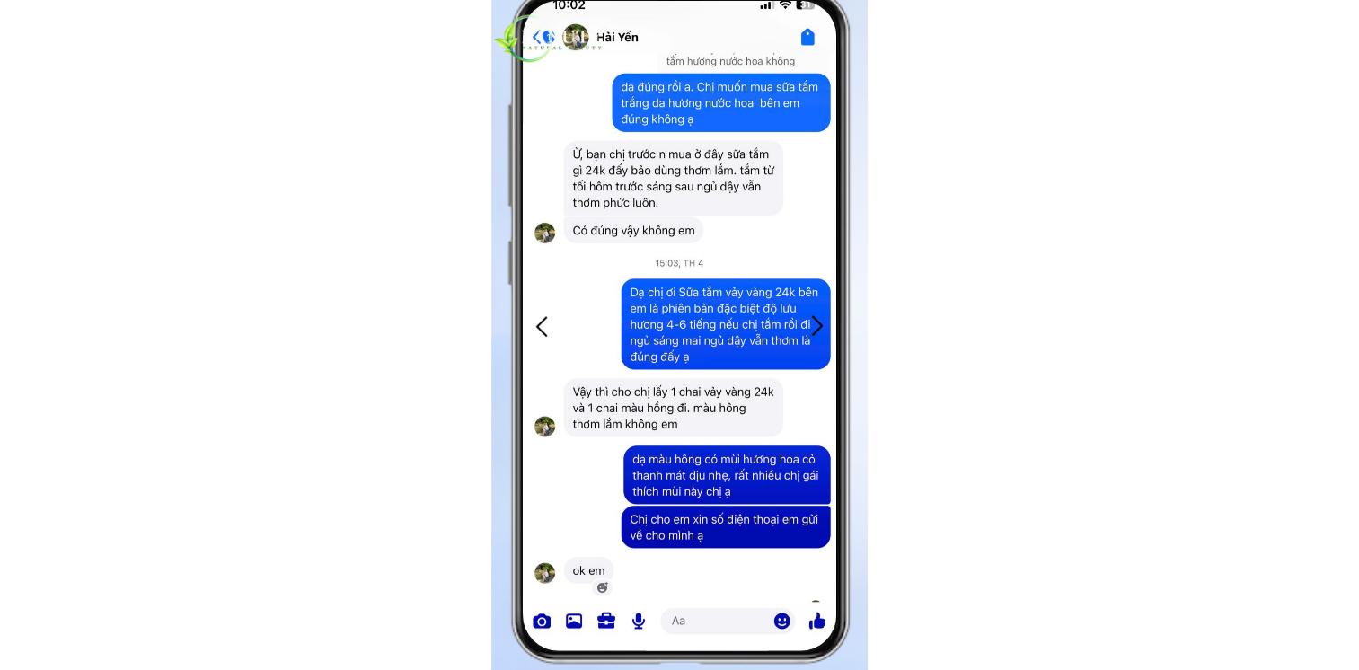
click at [823, 323] on div at bounding box center [817, 327] width 30 height 30
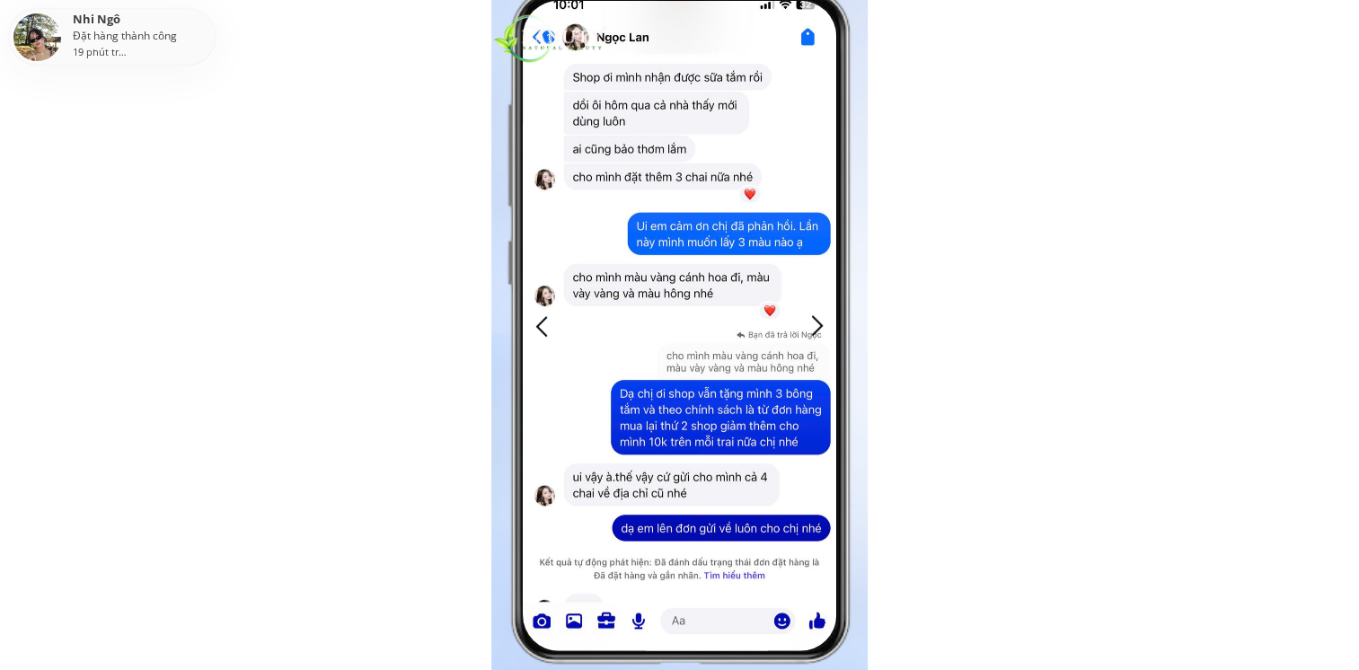
click at [977, 287] on body "Áp dụng cho tất cả đơn hàng Trị giá: 50.000đ TẶNG BÔNG TẮM TẠO BỌT aa GEL TẮM T…" at bounding box center [679, 151] width 1359 height 8923
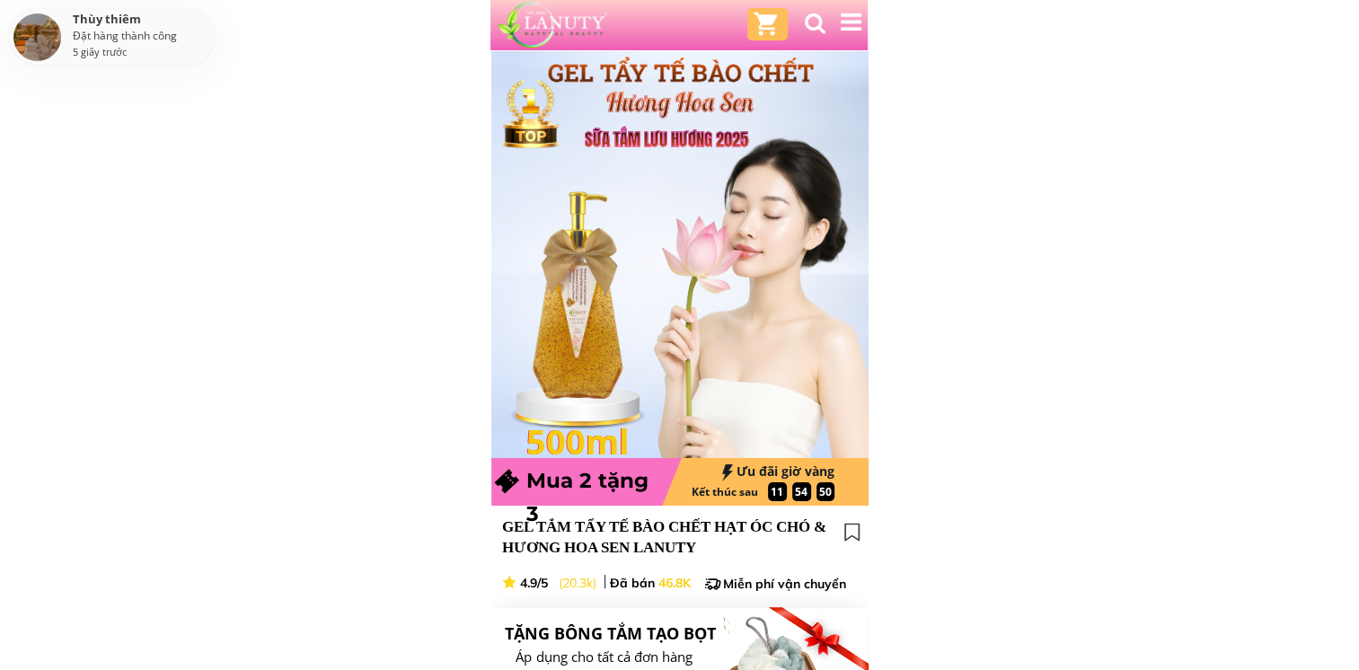
click at [648, 336] on div at bounding box center [678, 256] width 382 height 412
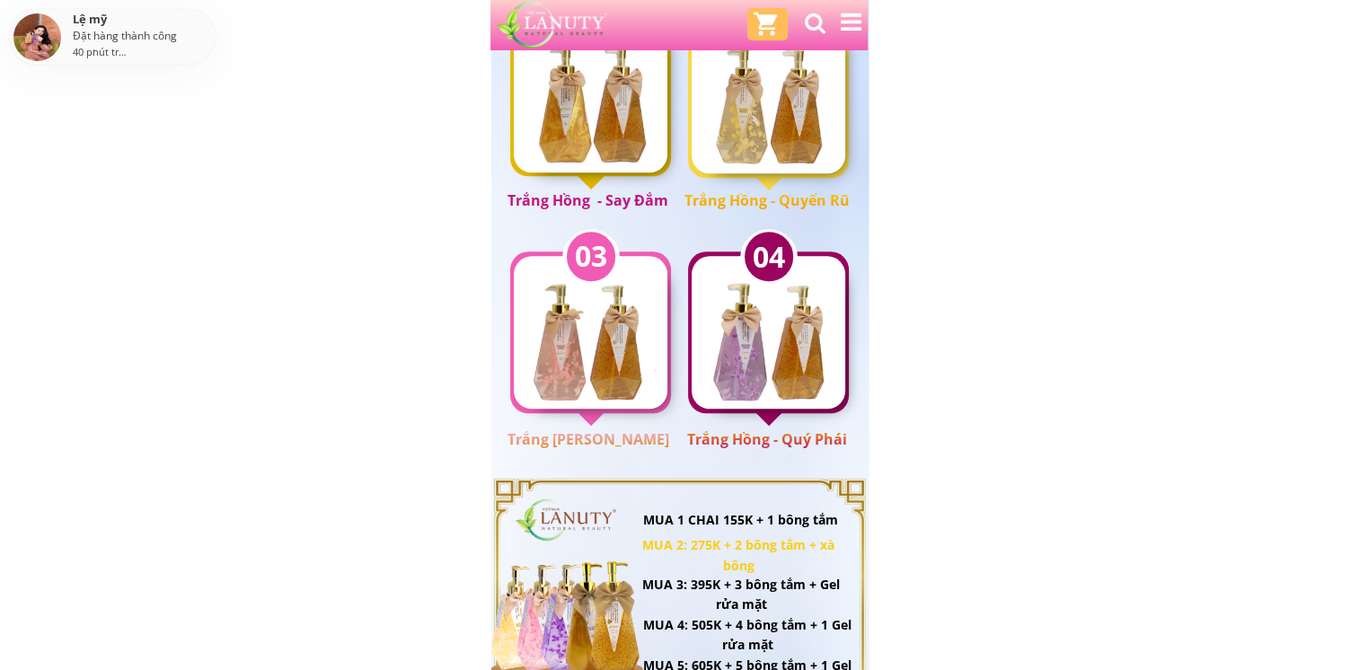
scroll to position [1796, 0]
